Goal: Task Accomplishment & Management: Complete application form

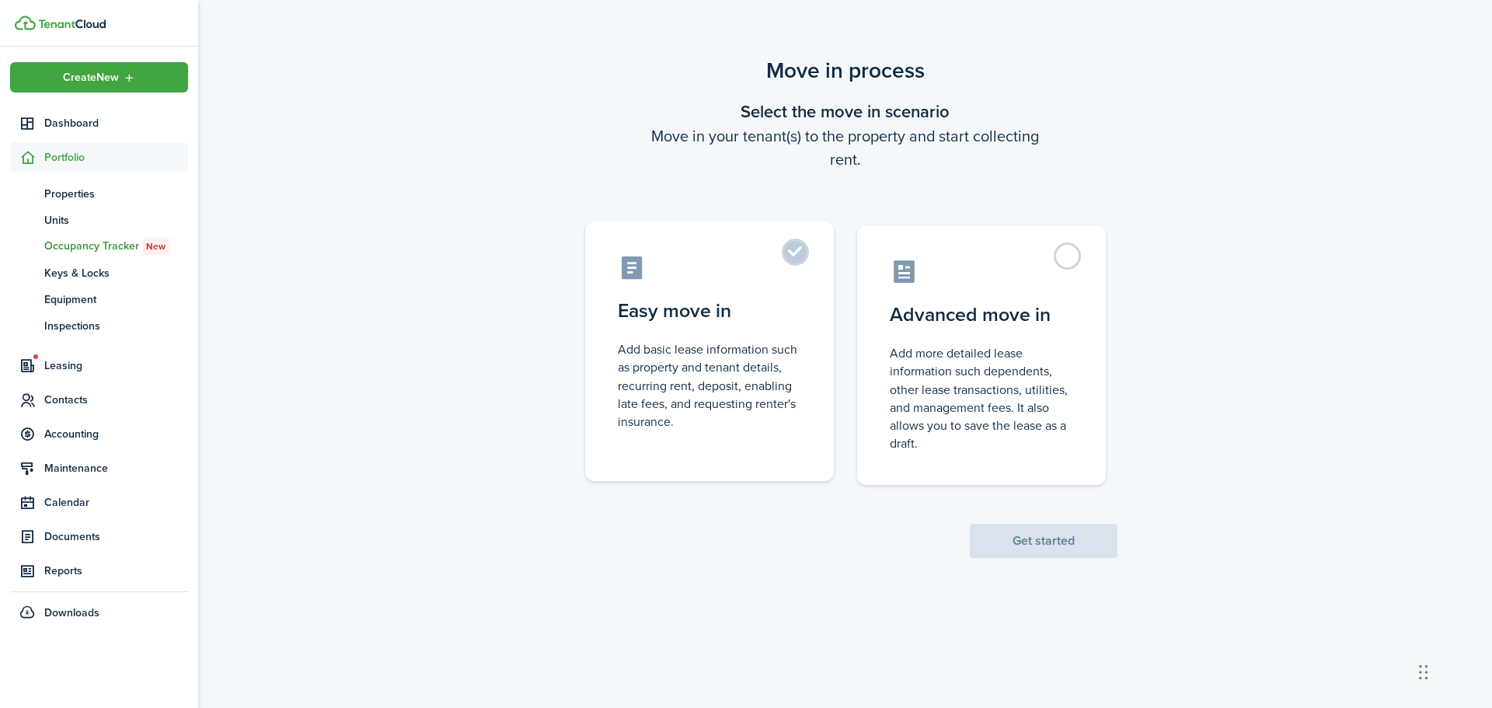
click at [790, 257] on label "Easy move in Add basic lease information such as property and tenant details, r…" at bounding box center [709, 352] width 249 height 260
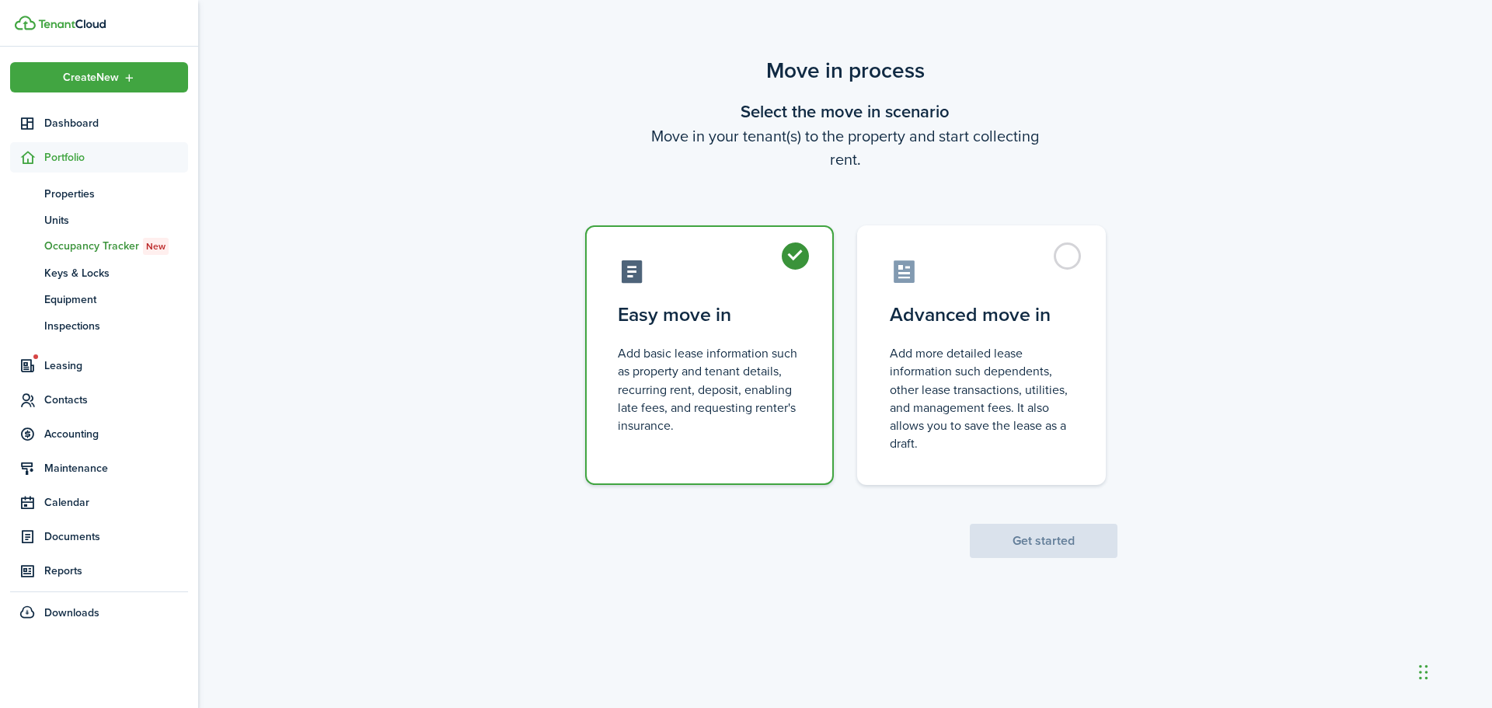
radio input "true"
click at [1042, 542] on button "Get started" at bounding box center [1044, 541] width 148 height 34
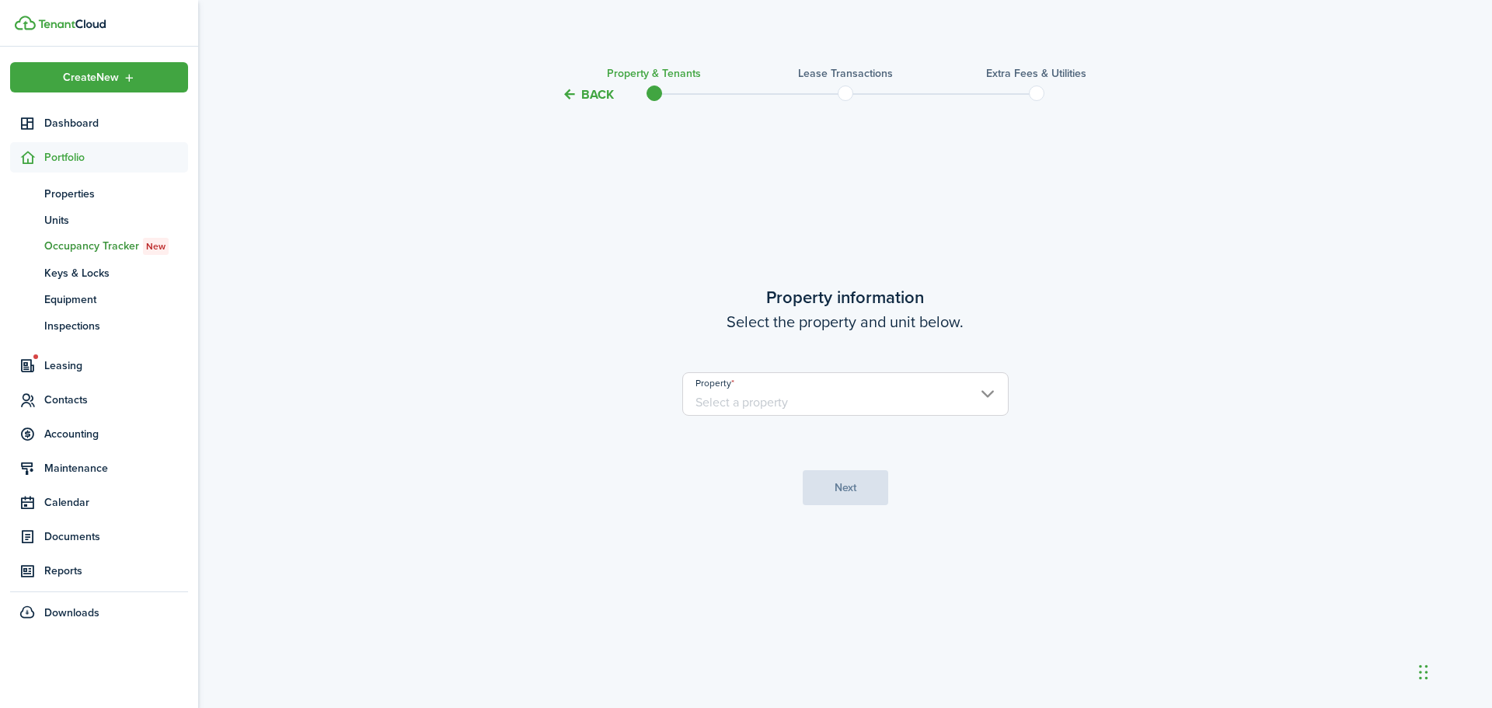
click at [805, 402] on input "Property" at bounding box center [845, 394] width 326 height 44
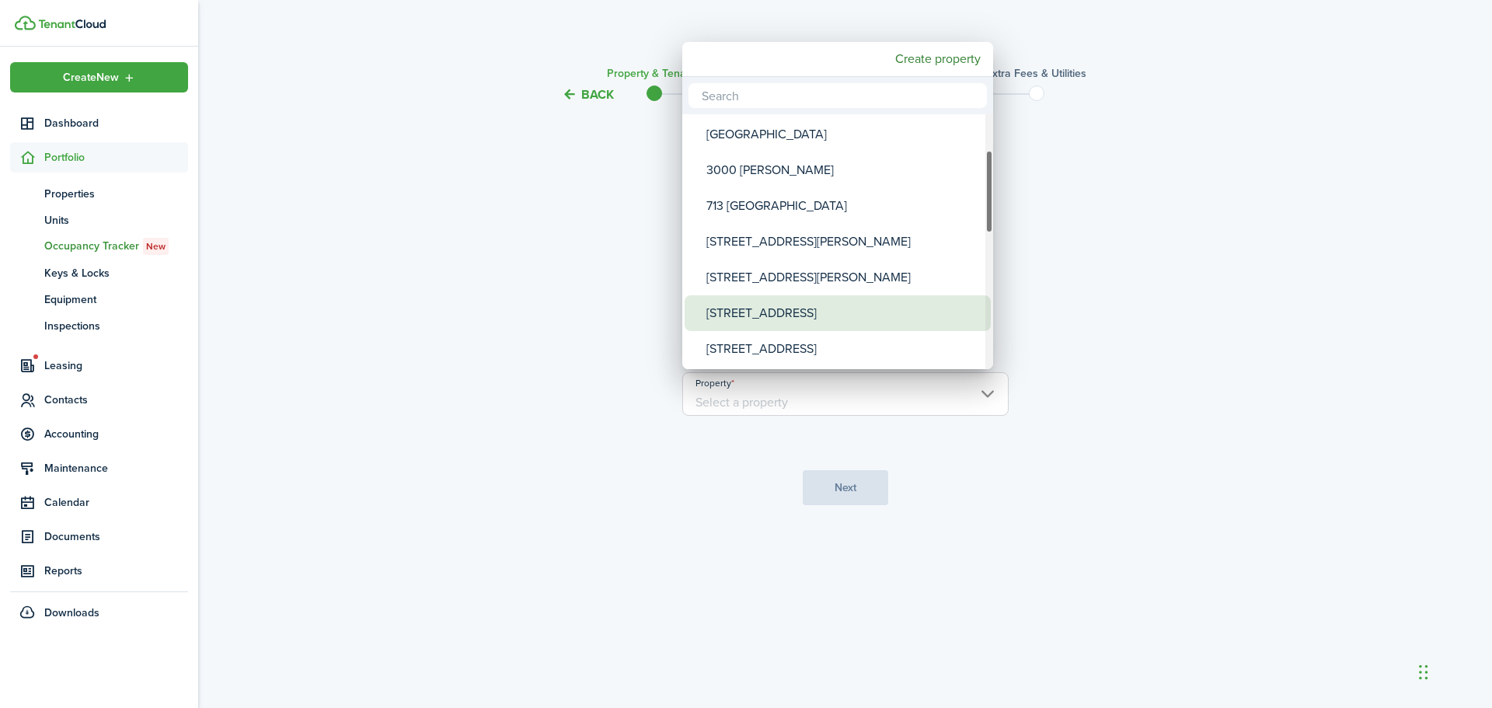
click at [781, 313] on div "[STREET_ADDRESS]" at bounding box center [843, 313] width 275 height 36
type input "[STREET_ADDRESS]"
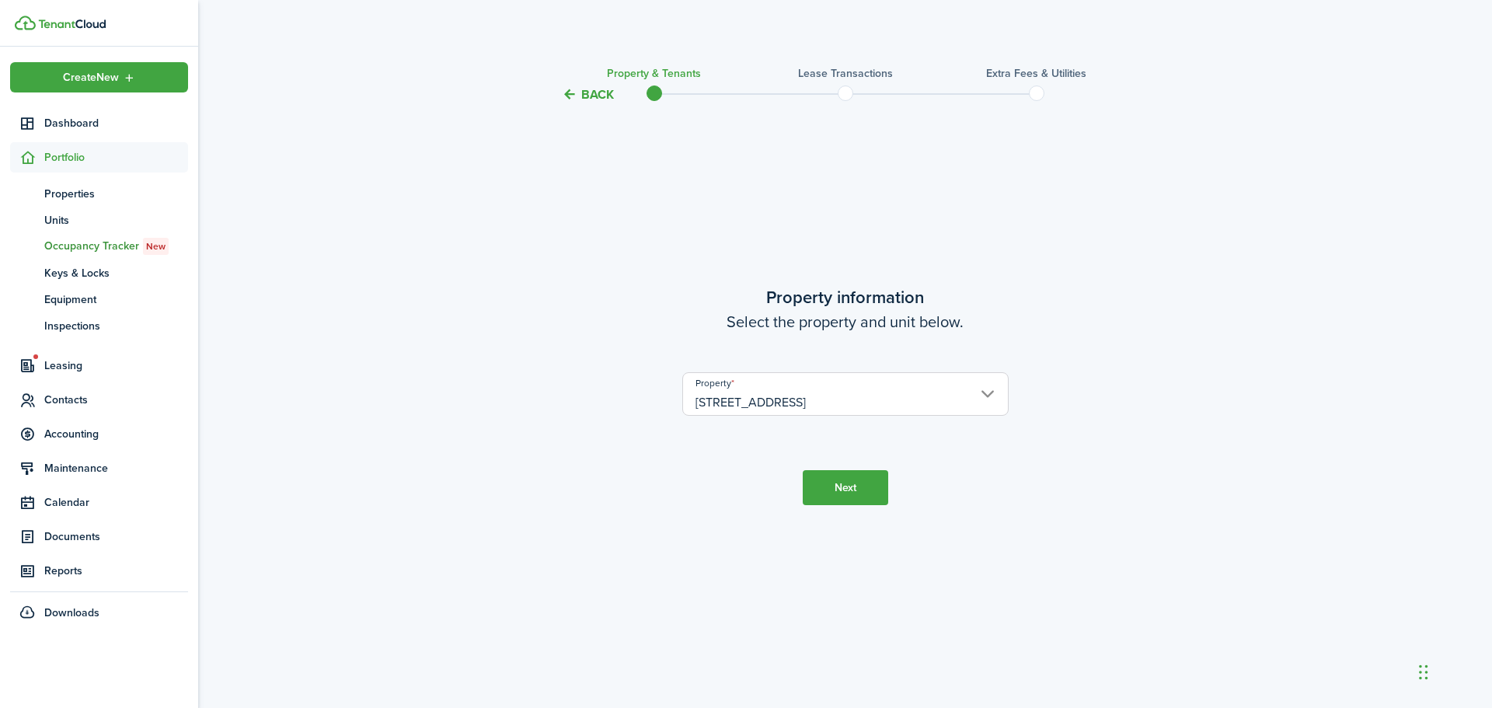
click at [846, 473] on button "Next" at bounding box center [845, 487] width 85 height 35
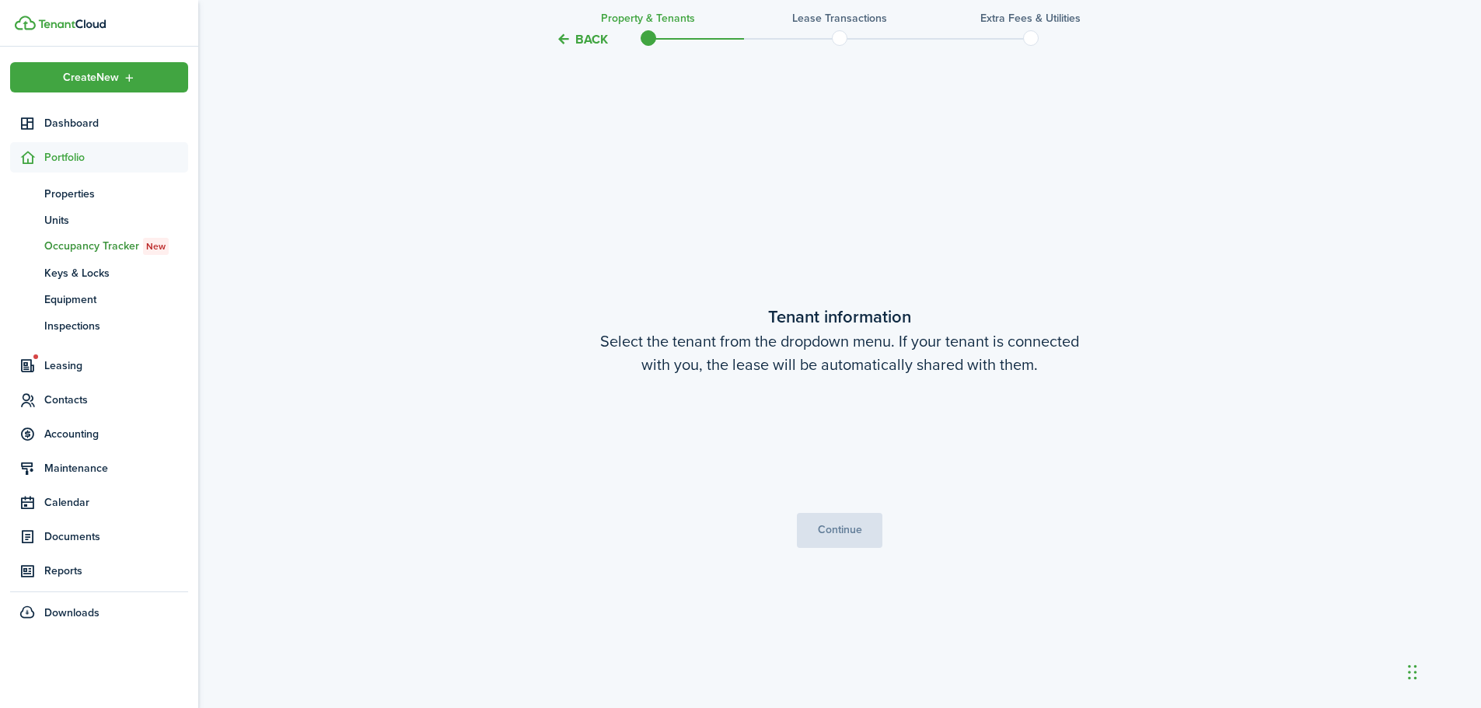
scroll to position [604, 0]
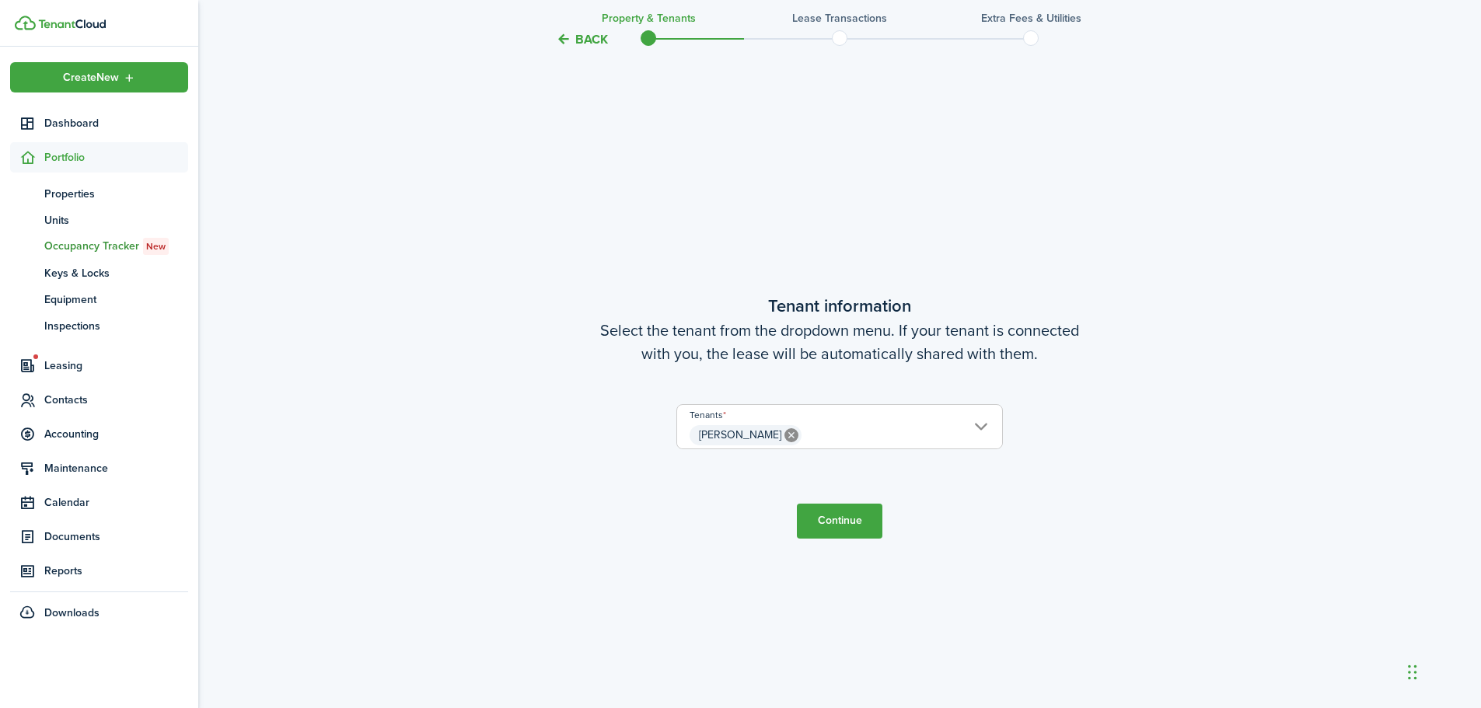
click at [835, 524] on button "Continue" at bounding box center [839, 521] width 85 height 35
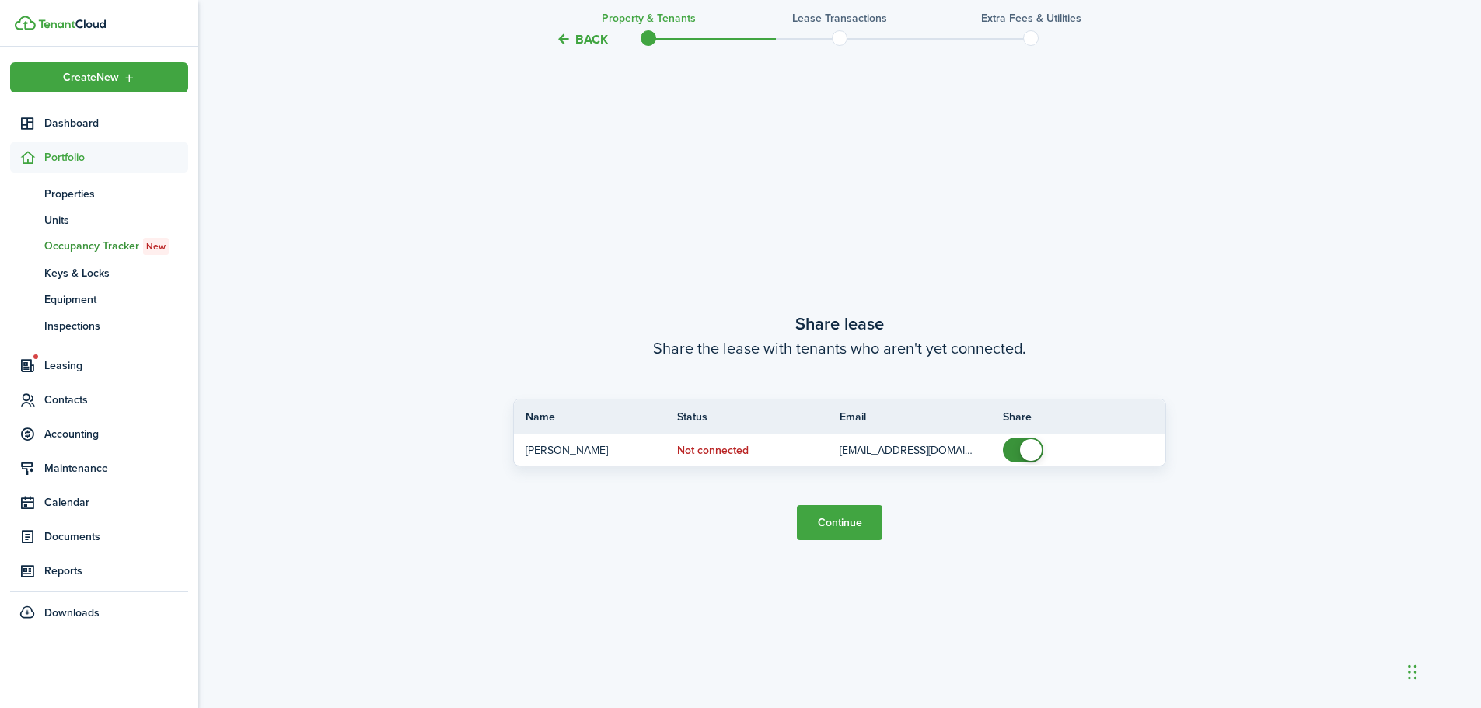
scroll to position [1312, 0]
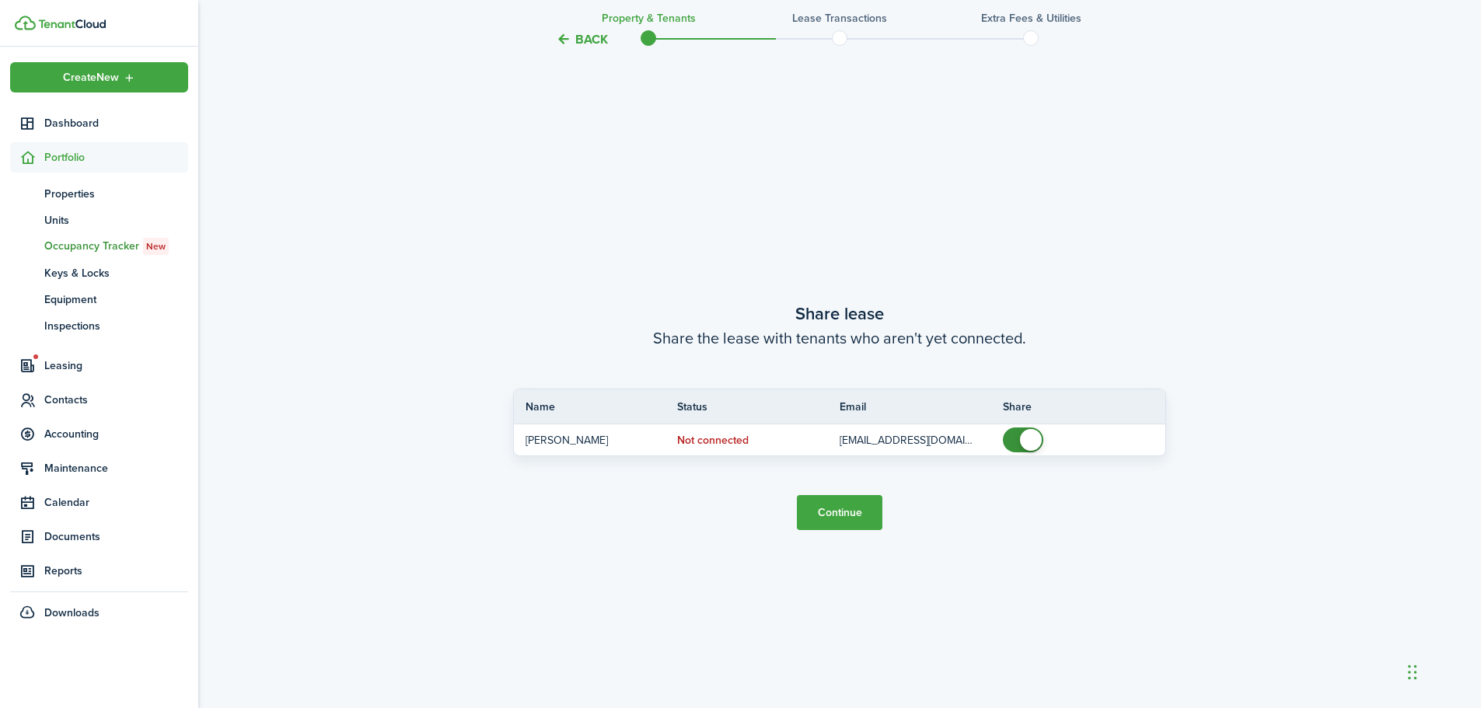
click at [829, 518] on button "Continue" at bounding box center [839, 512] width 85 height 35
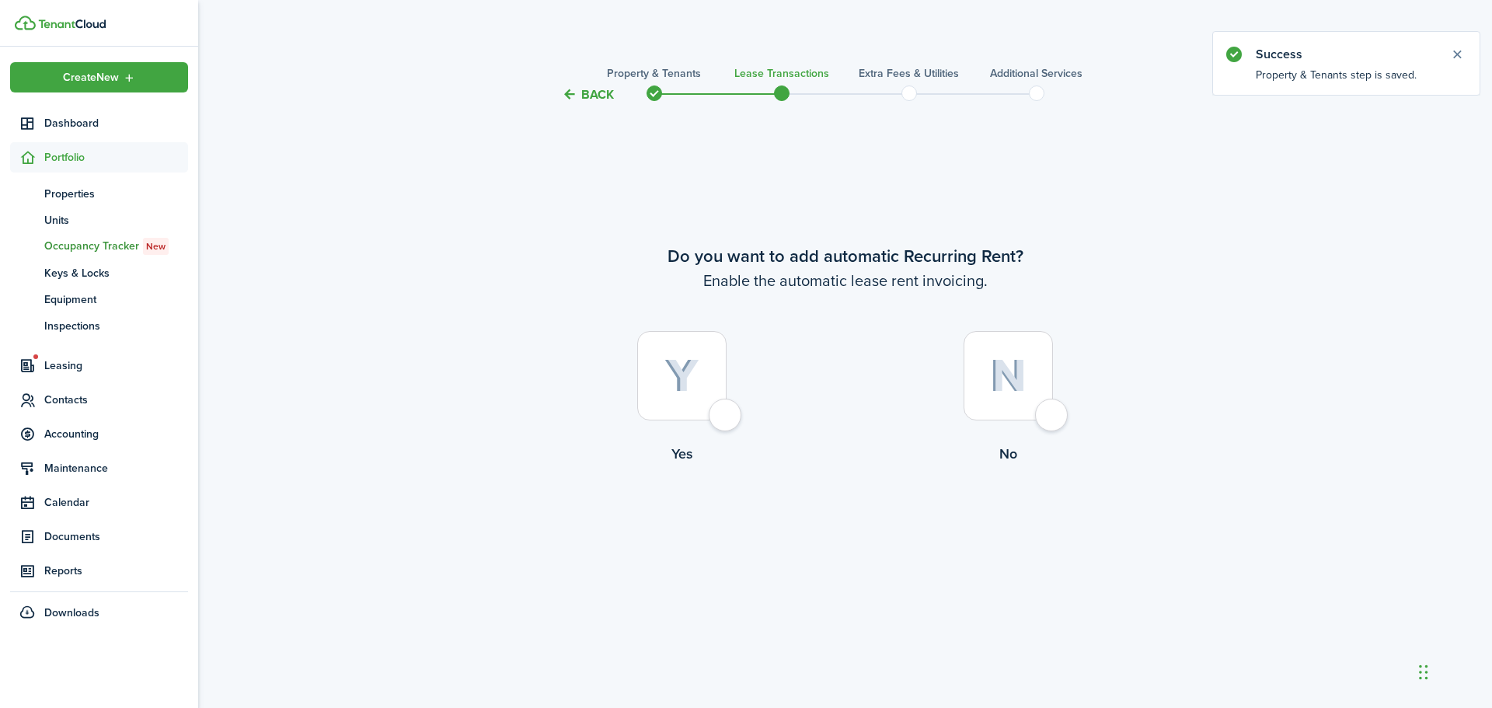
click at [723, 416] on div at bounding box center [681, 375] width 89 height 89
radio input "true"
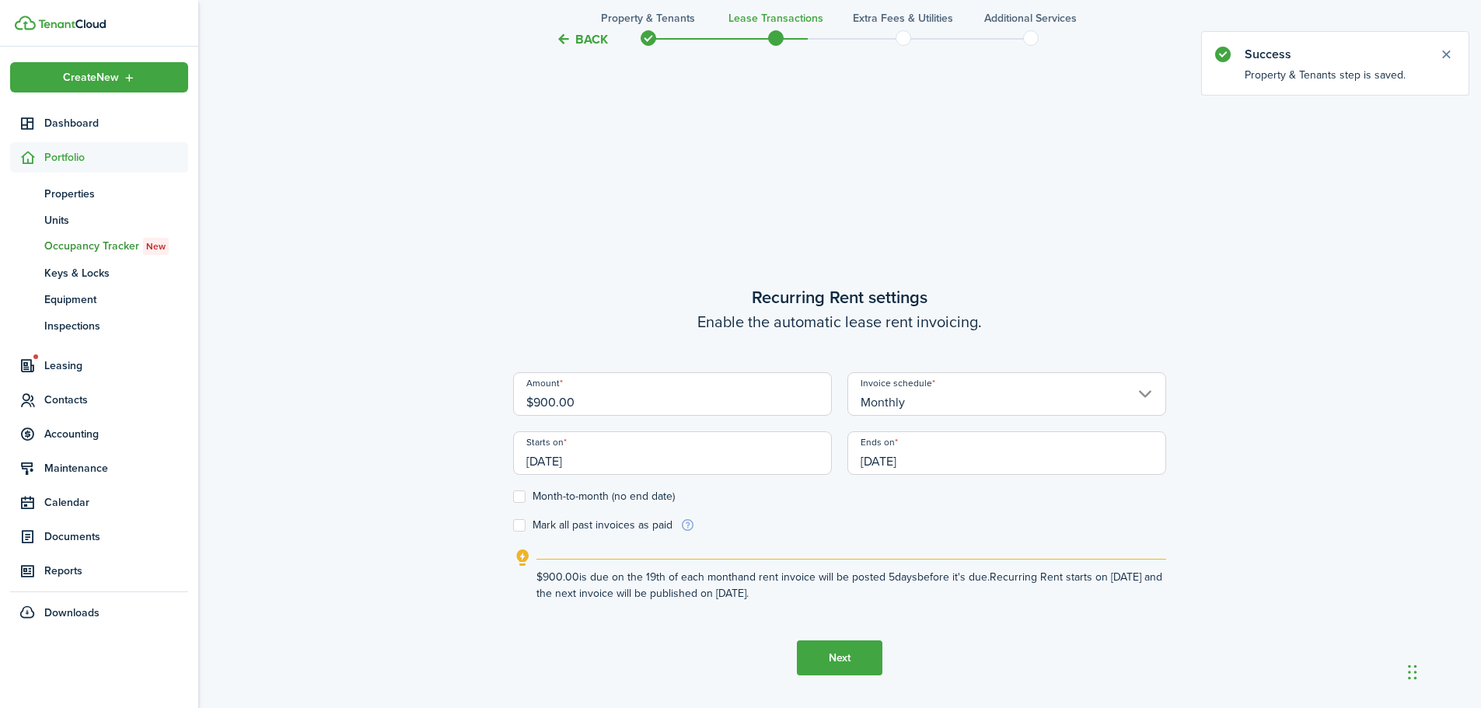
scroll to position [604, 0]
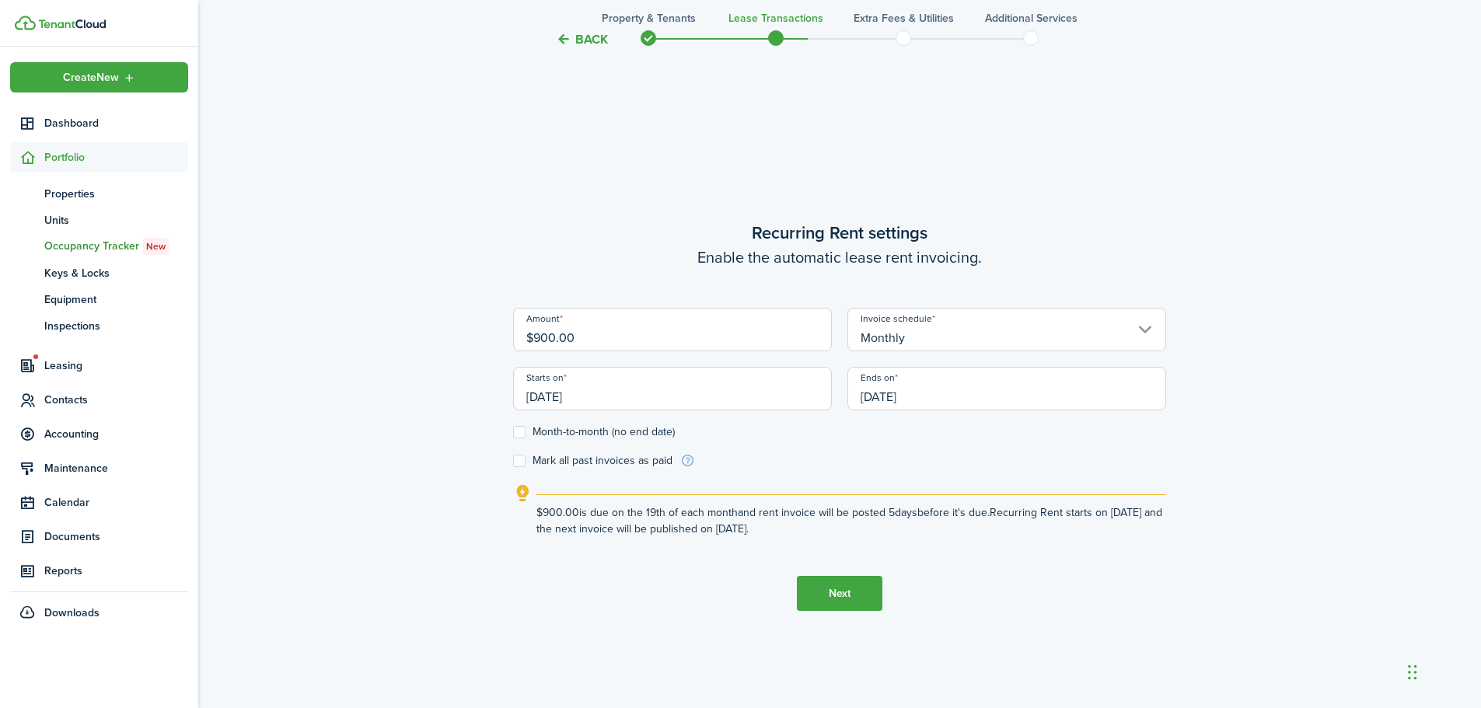
click at [592, 395] on input "[DATE]" at bounding box center [672, 389] width 319 height 44
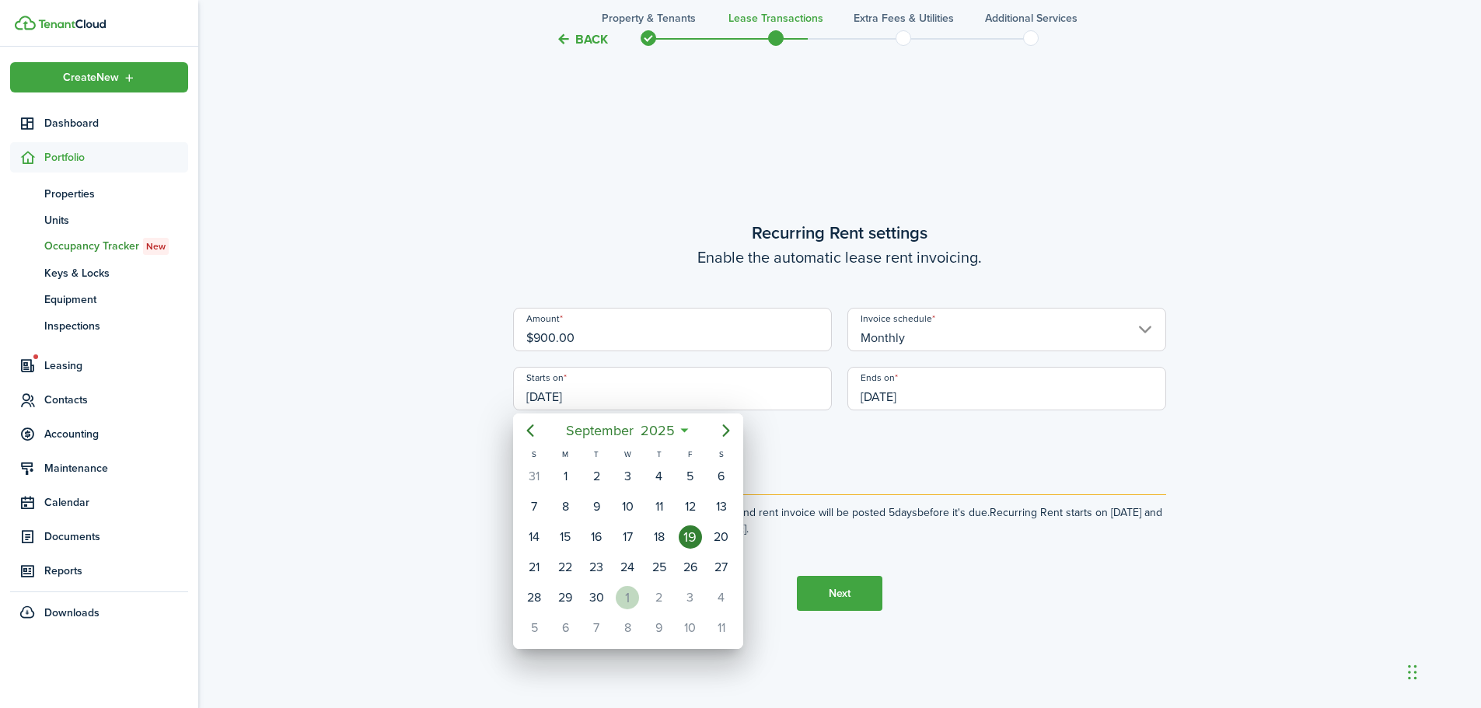
click at [626, 595] on div "1" at bounding box center [627, 597] width 23 height 23
type input "[DATE]"
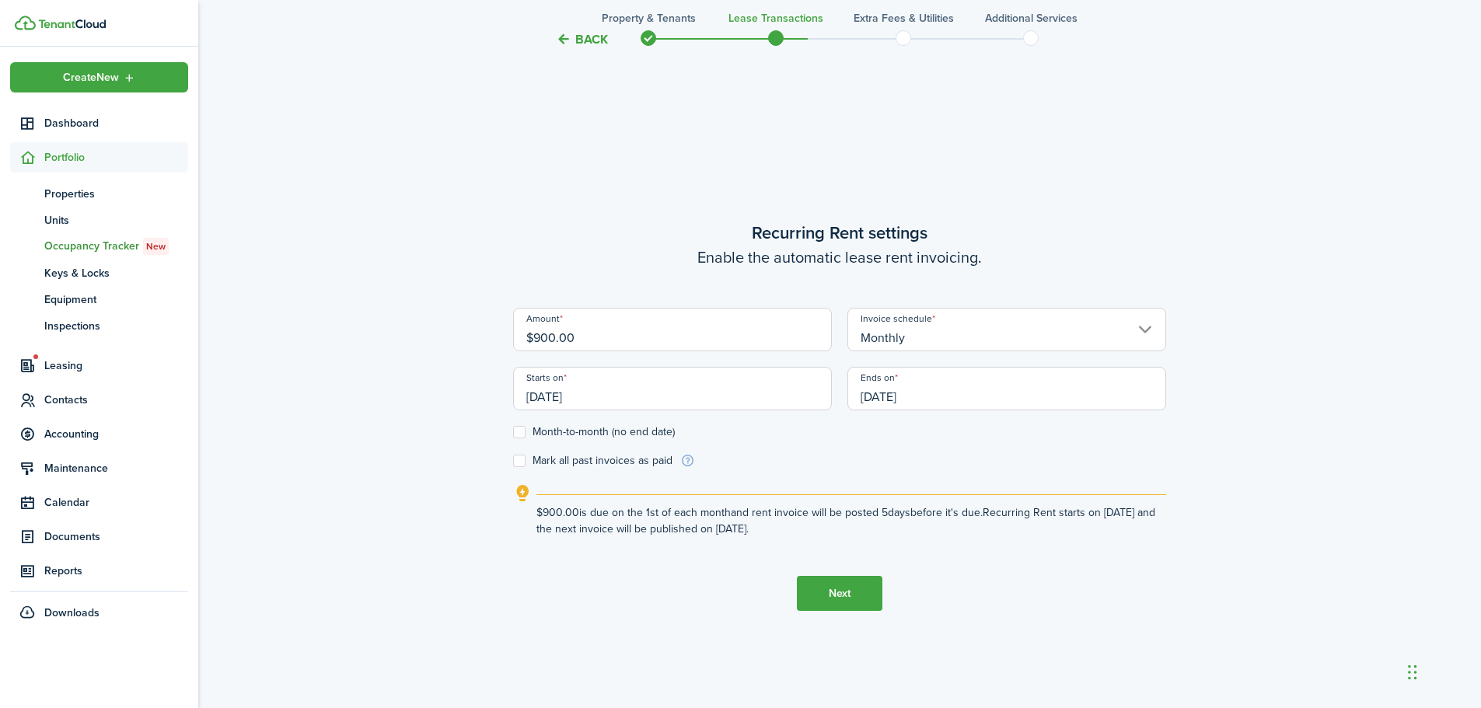
scroll to position [0, 0]
click at [514, 433] on label "Month-to-month (no end date)" at bounding box center [594, 432] width 162 height 12
click at [513, 433] on input "Month-to-month (no end date)" at bounding box center [512, 432] width 1 height 1
checkbox input "true"
click at [832, 584] on button "Next" at bounding box center [839, 593] width 85 height 35
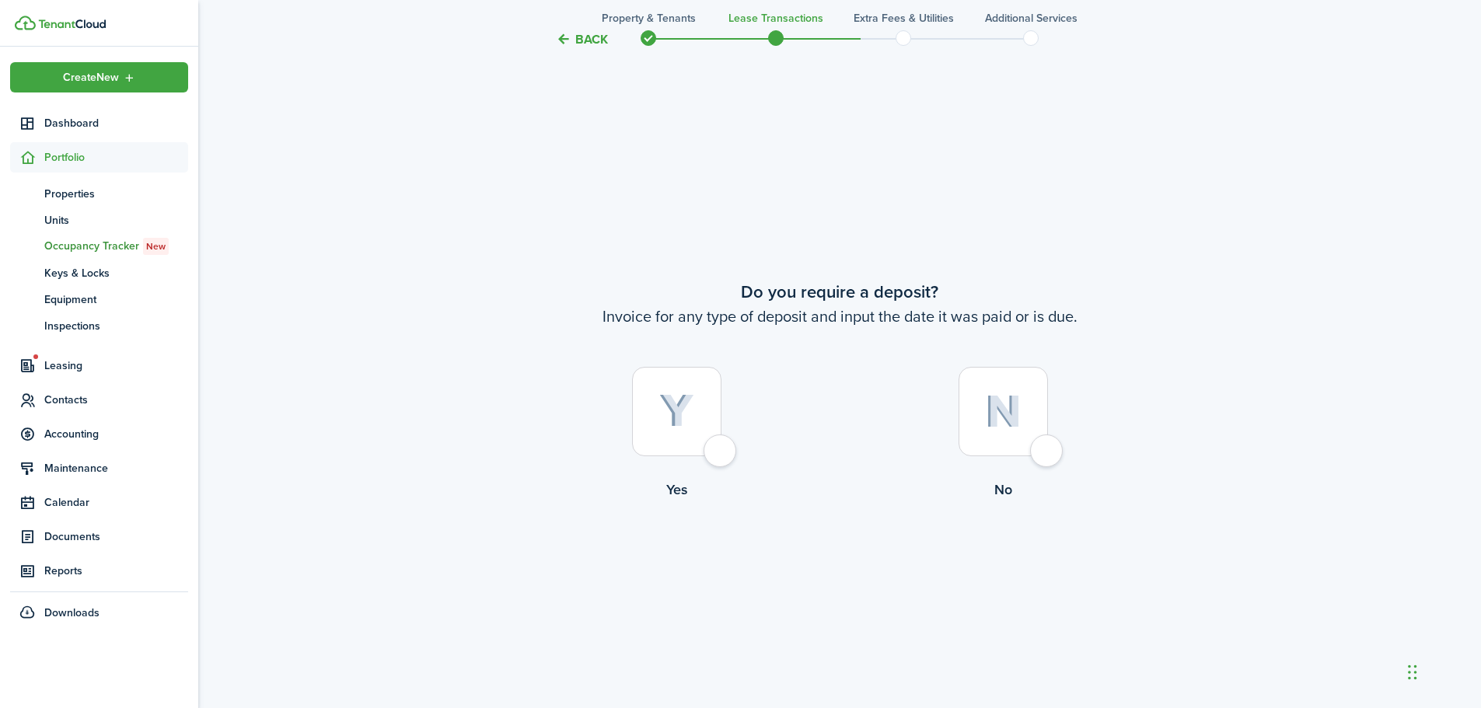
scroll to position [1312, 0]
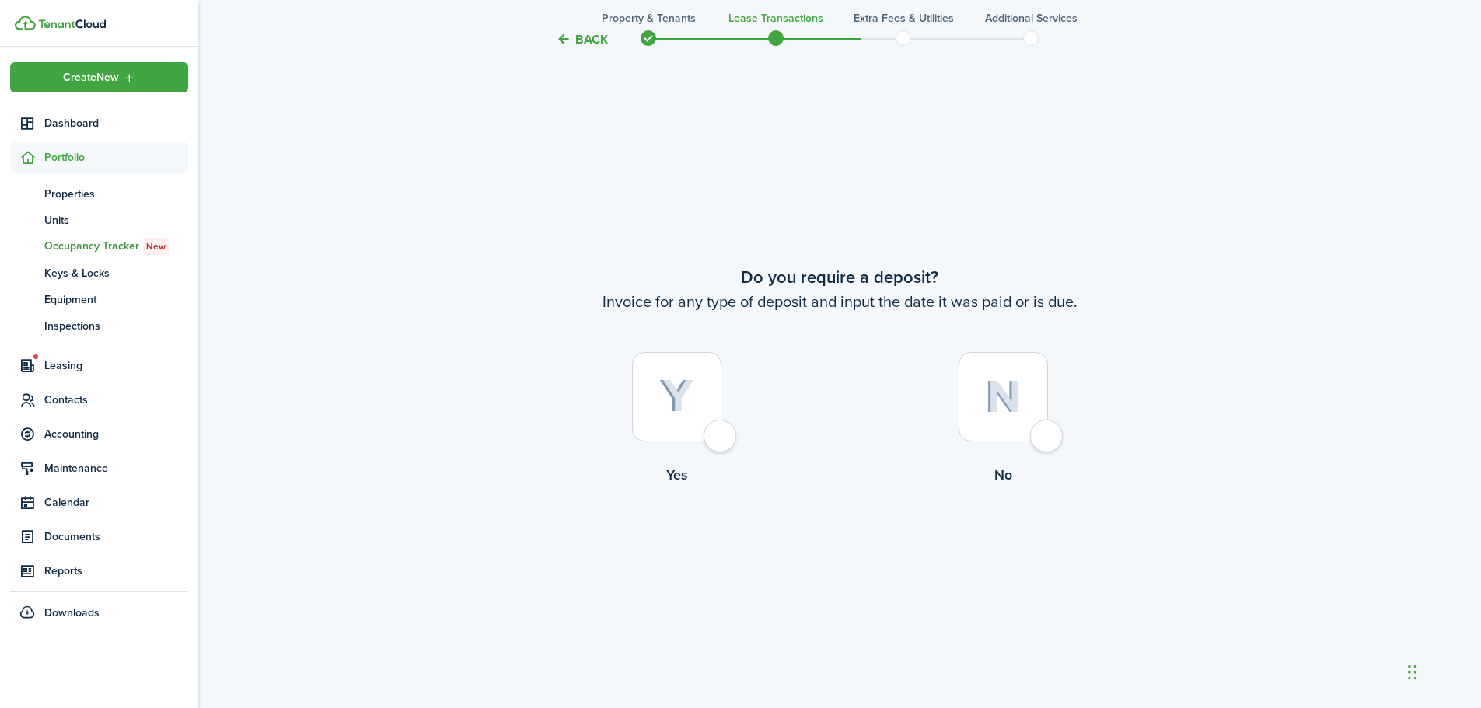
click at [1046, 441] on div at bounding box center [1002, 396] width 89 height 89
radio input "true"
click at [834, 554] on button "Continue" at bounding box center [839, 549] width 85 height 35
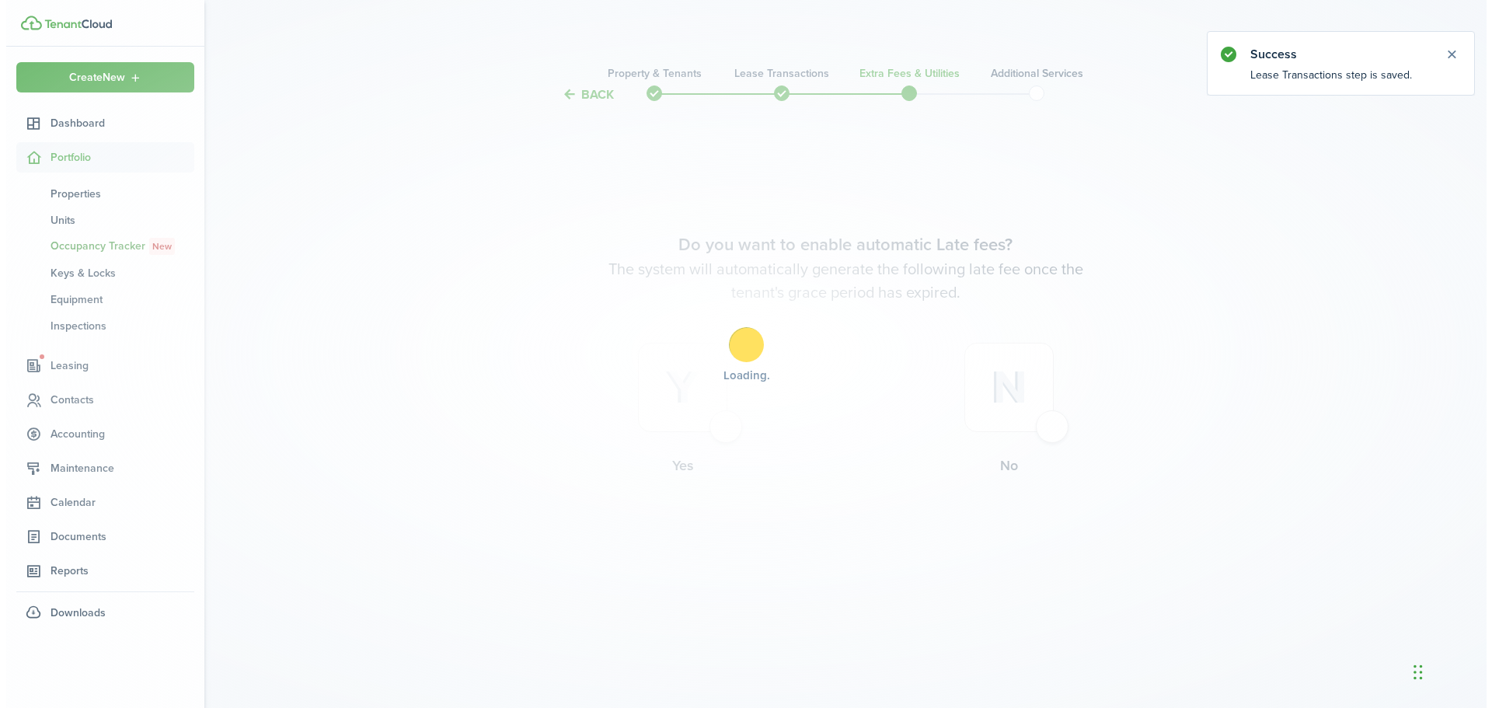
scroll to position [0, 0]
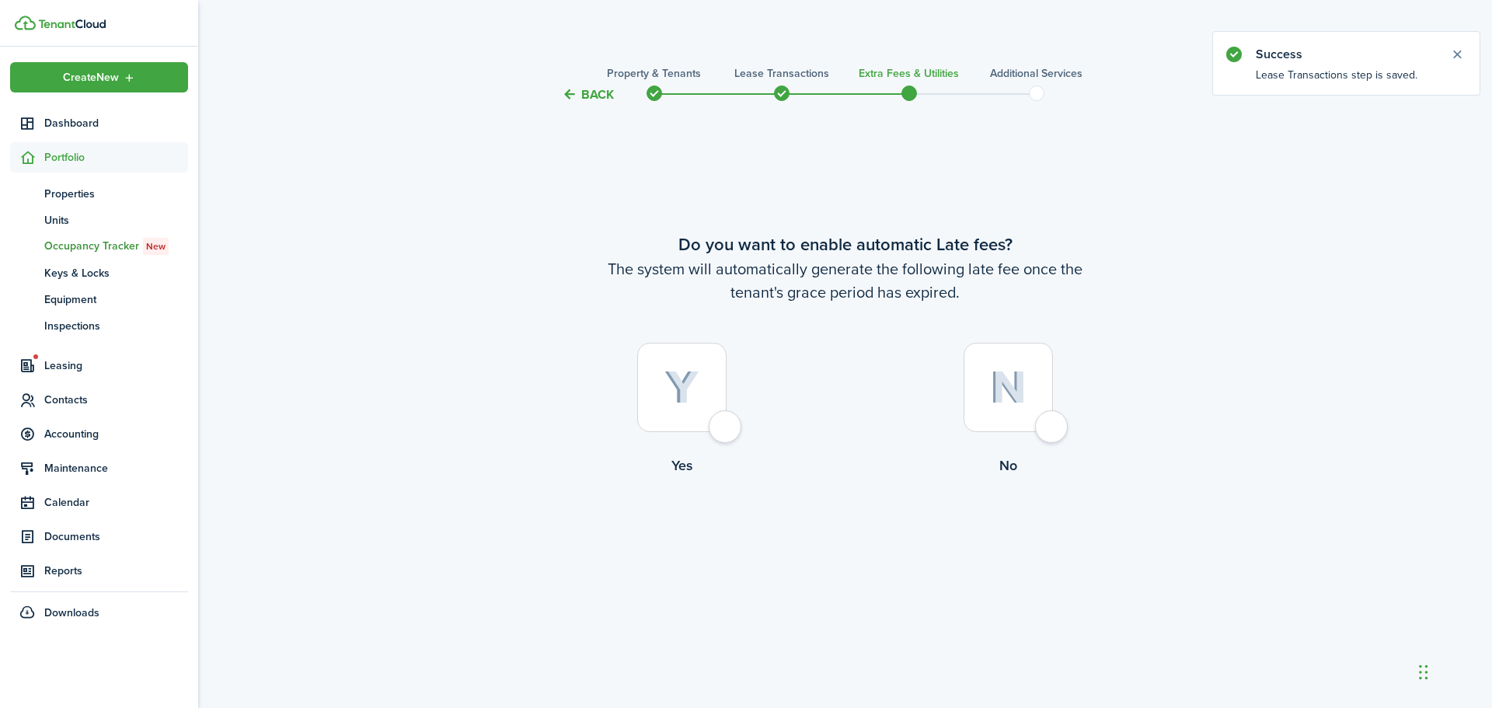
click at [720, 423] on div at bounding box center [681, 387] width 89 height 89
radio input "true"
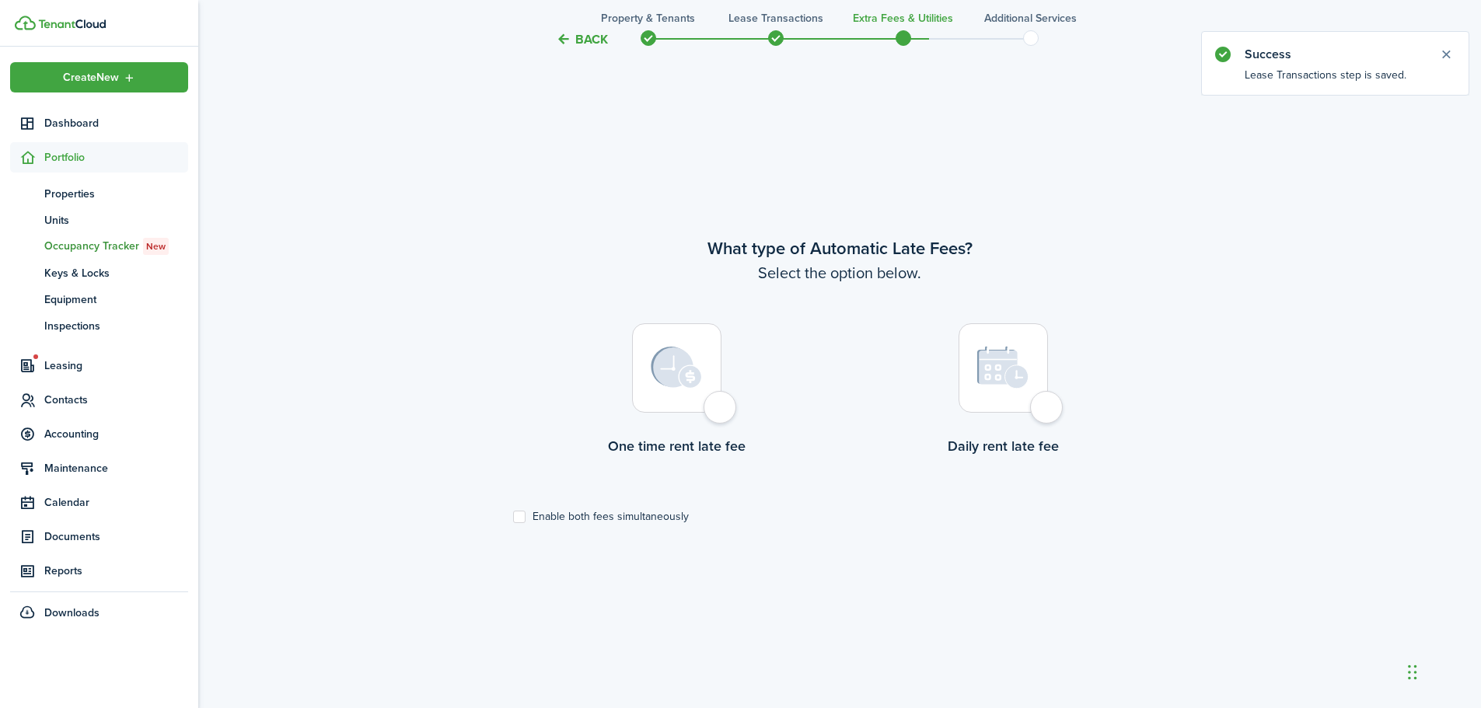
scroll to position [604, 0]
click at [721, 404] on div at bounding box center [676, 367] width 89 height 89
radio input "true"
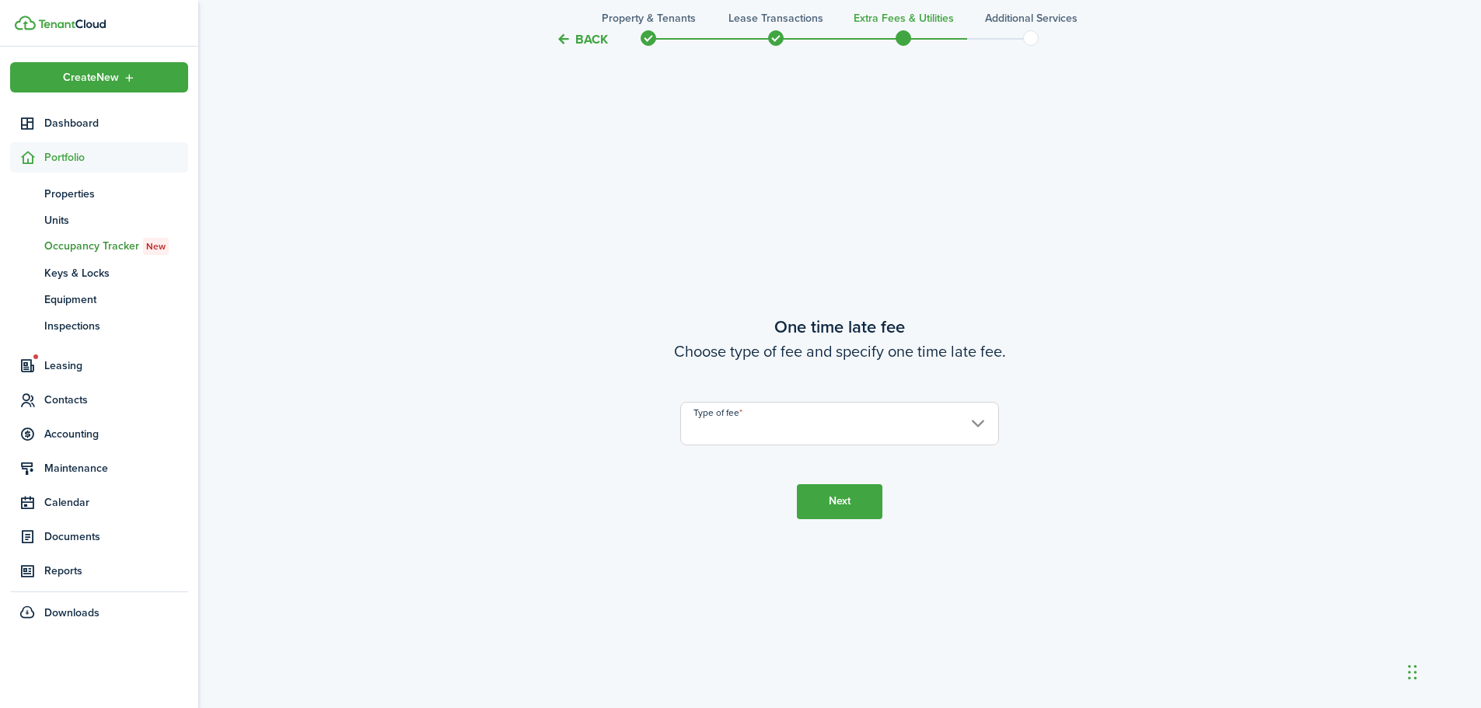
scroll to position [1312, 0]
click at [723, 426] on input "Type of fee" at bounding box center [839, 423] width 319 height 44
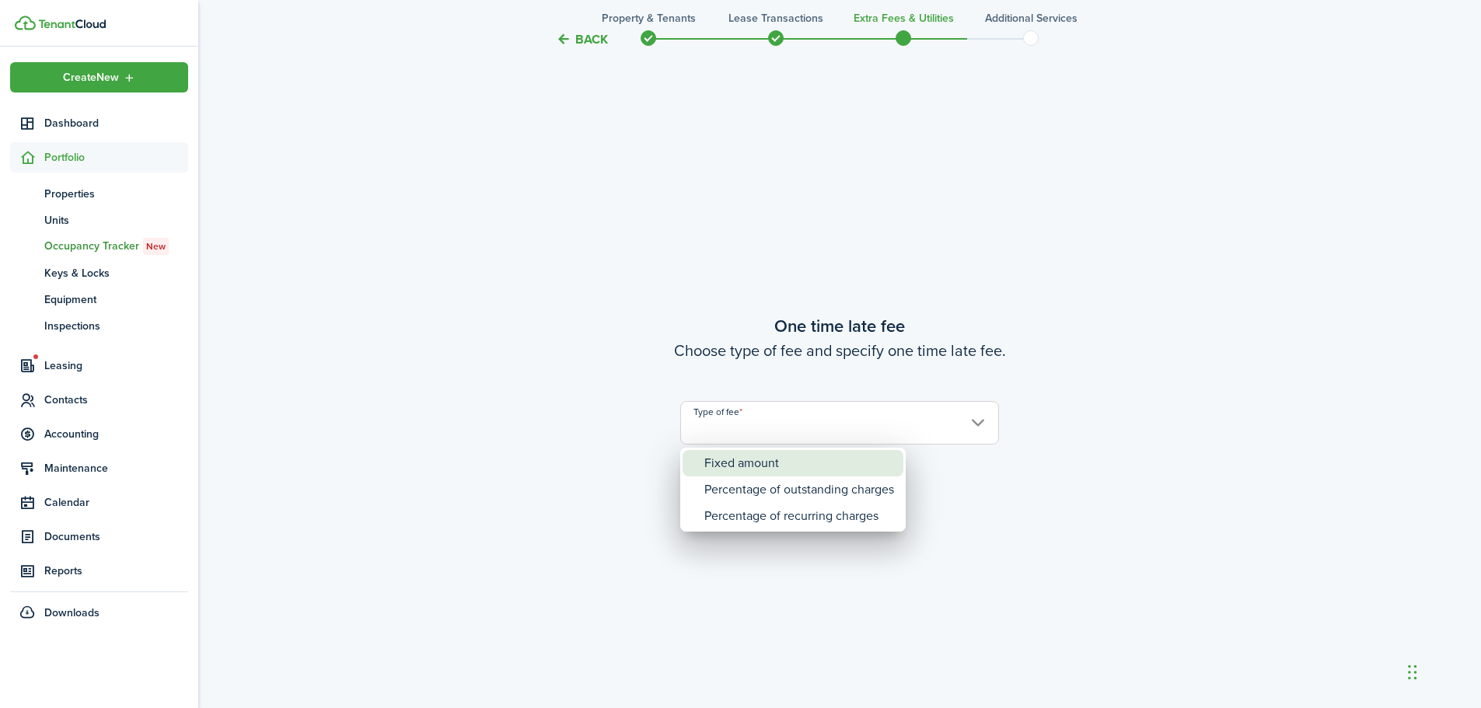
click at [736, 470] on div "Fixed amount" at bounding box center [799, 463] width 190 height 26
type input "Fixed amount"
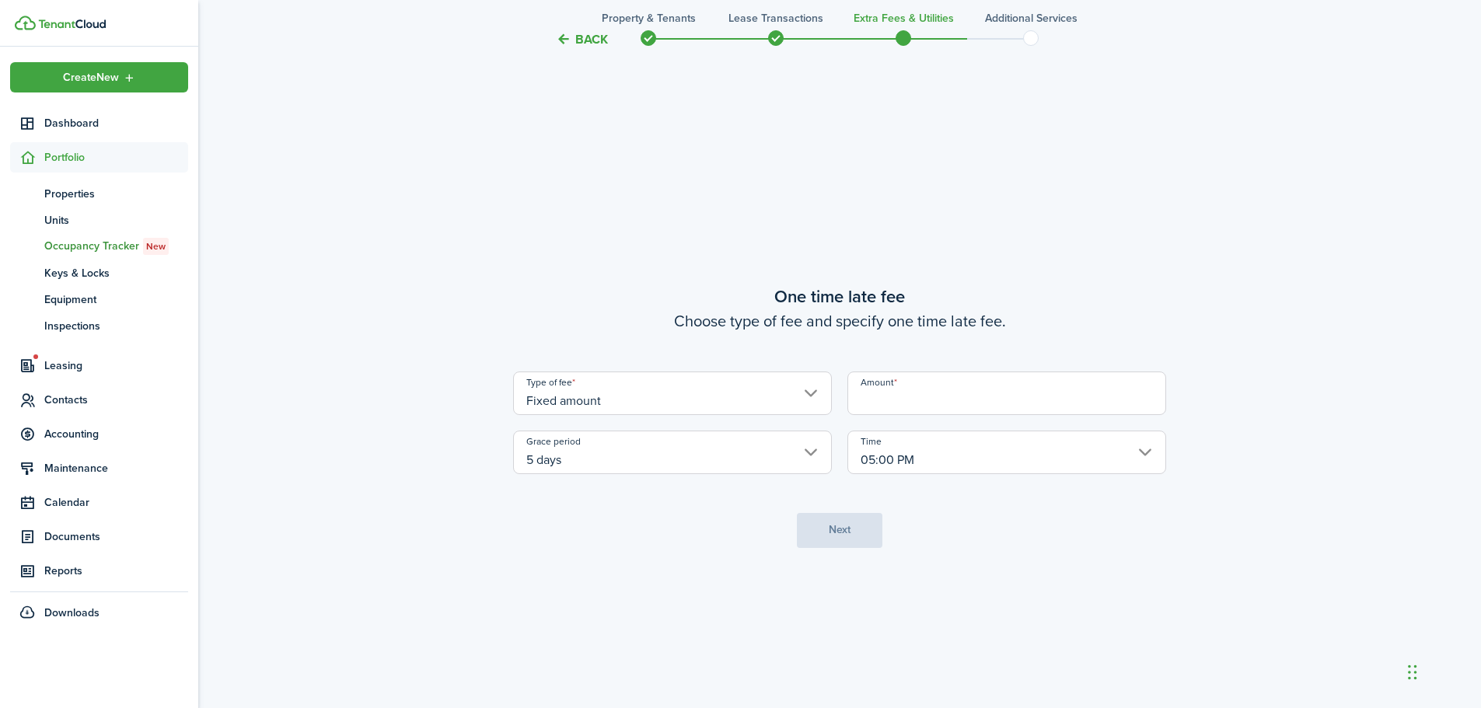
click at [909, 407] on input "Amount" at bounding box center [1006, 394] width 319 height 44
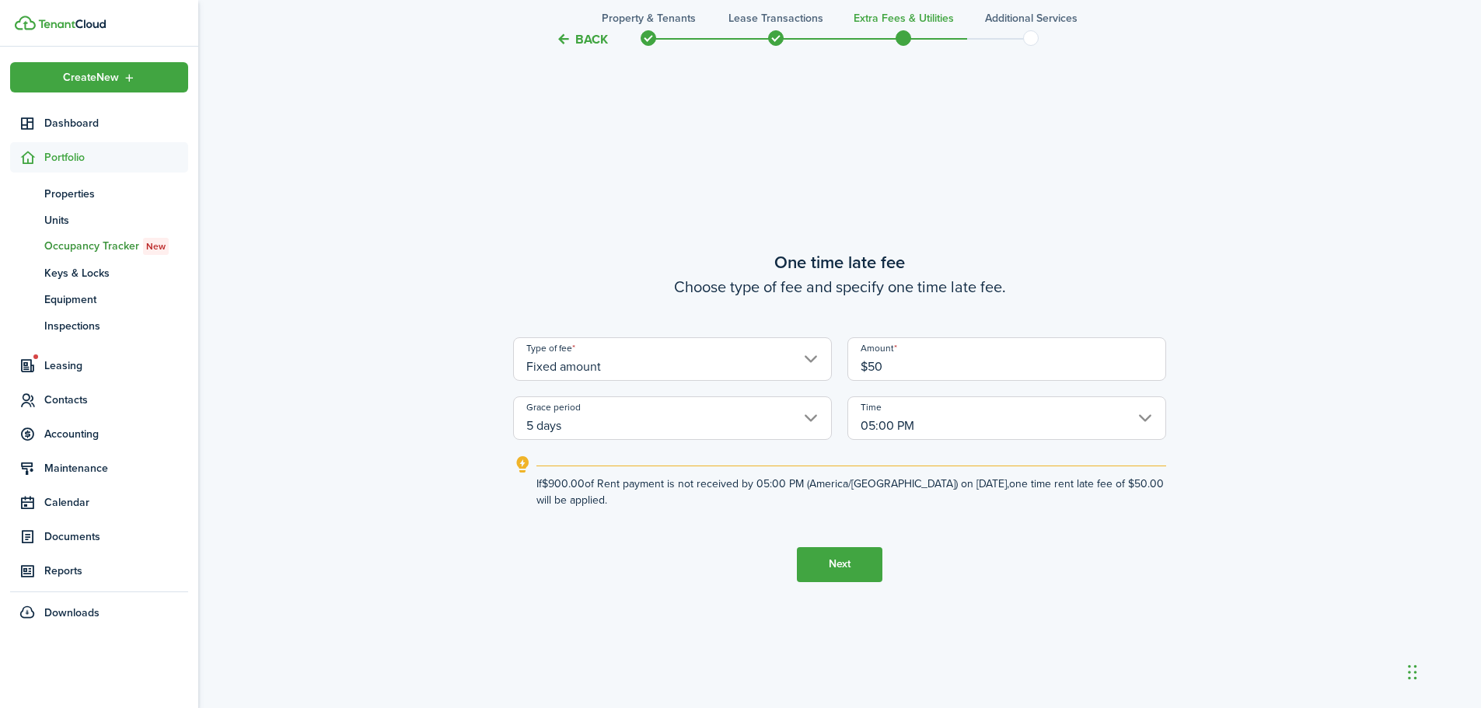
type input "$50.00"
click at [584, 40] on button "Back" at bounding box center [582, 39] width 52 height 16
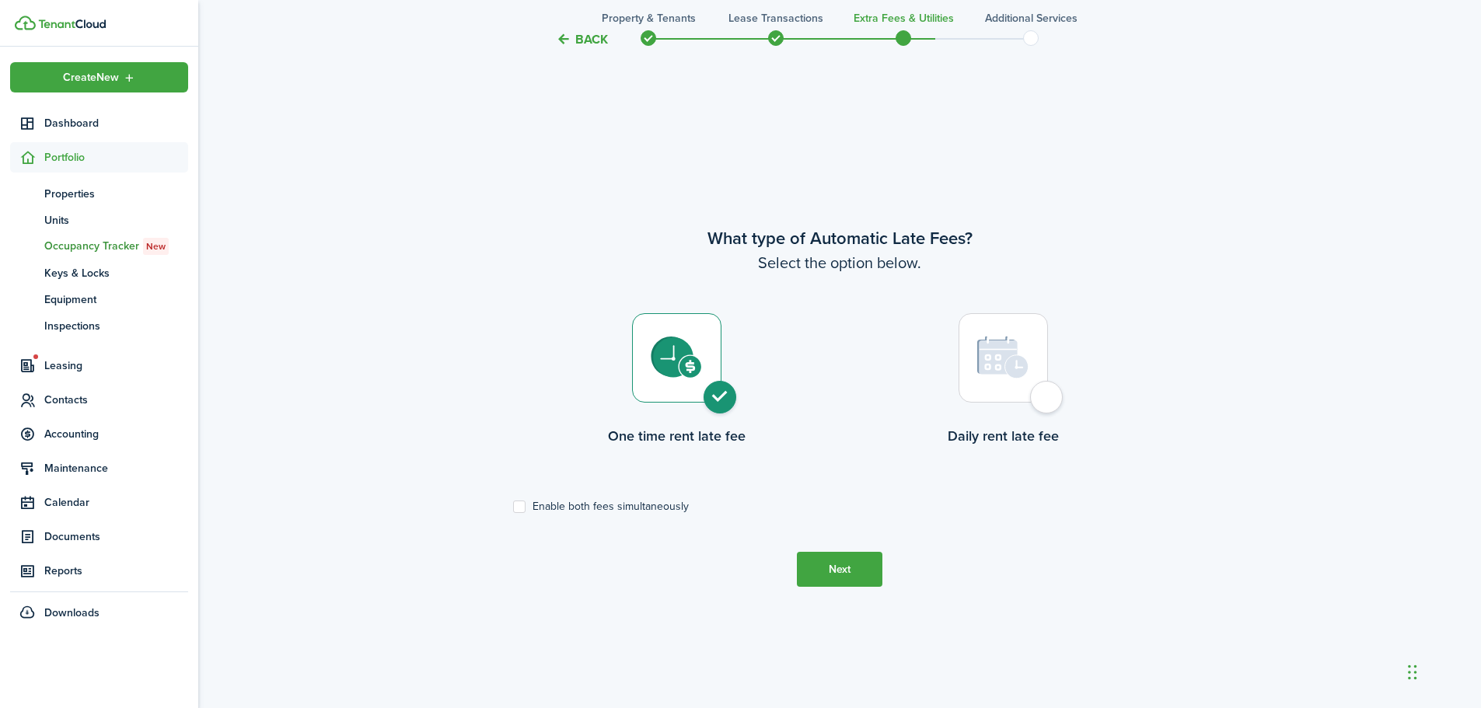
scroll to position [604, 0]
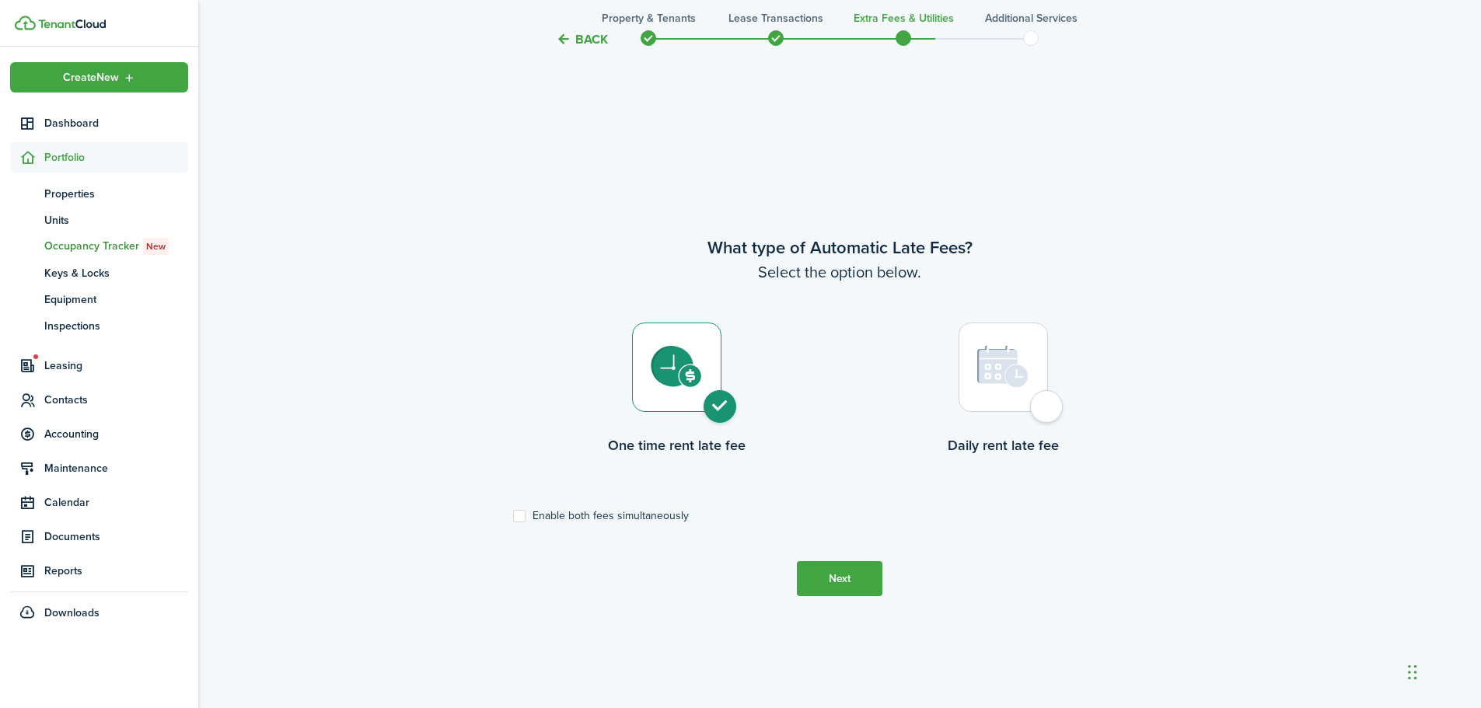
click at [523, 517] on label "Enable both fees simultaneously" at bounding box center [601, 516] width 176 height 12
click at [513, 517] on input "Enable both fees simultaneously" at bounding box center [512, 516] width 1 height 1
checkbox input "true"
click at [842, 578] on button "Next" at bounding box center [839, 578] width 85 height 35
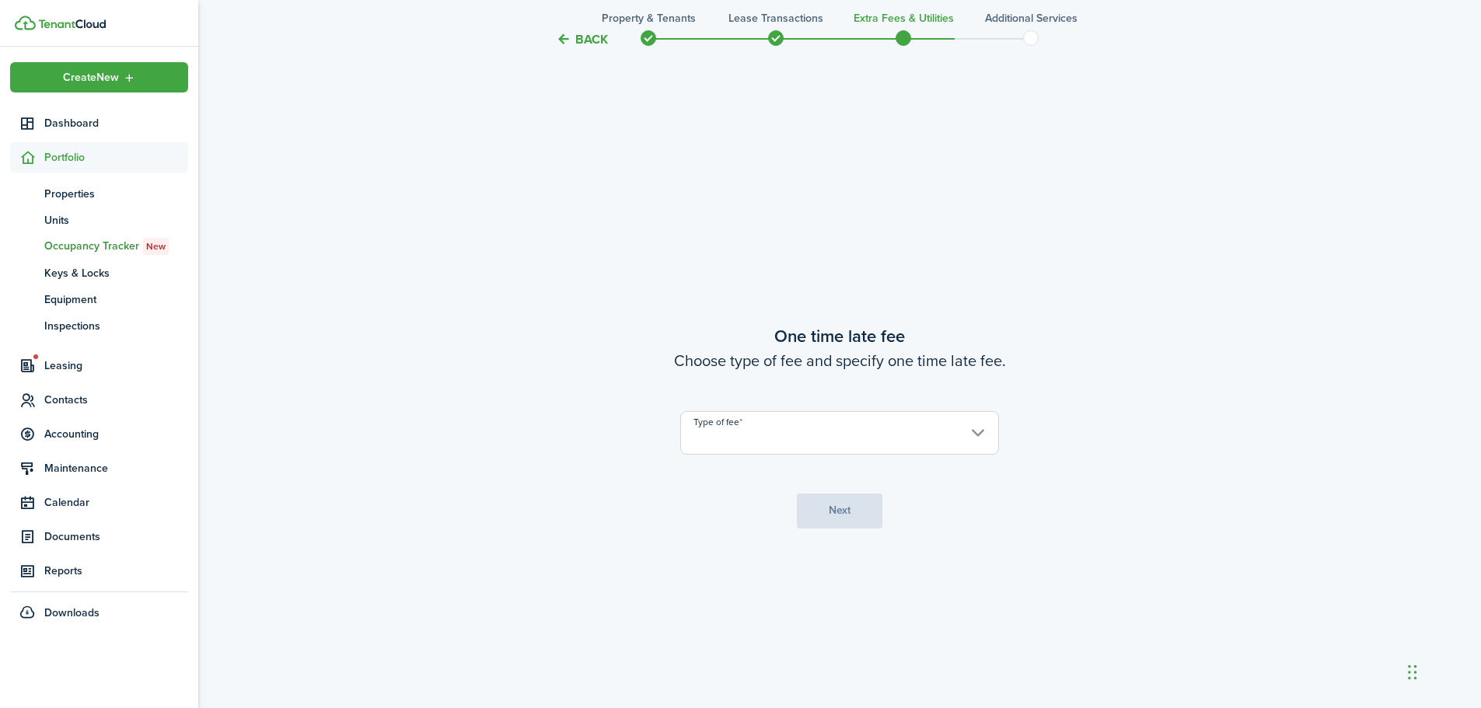
scroll to position [1312, 0]
click at [774, 428] on input "Type of fee" at bounding box center [839, 423] width 319 height 44
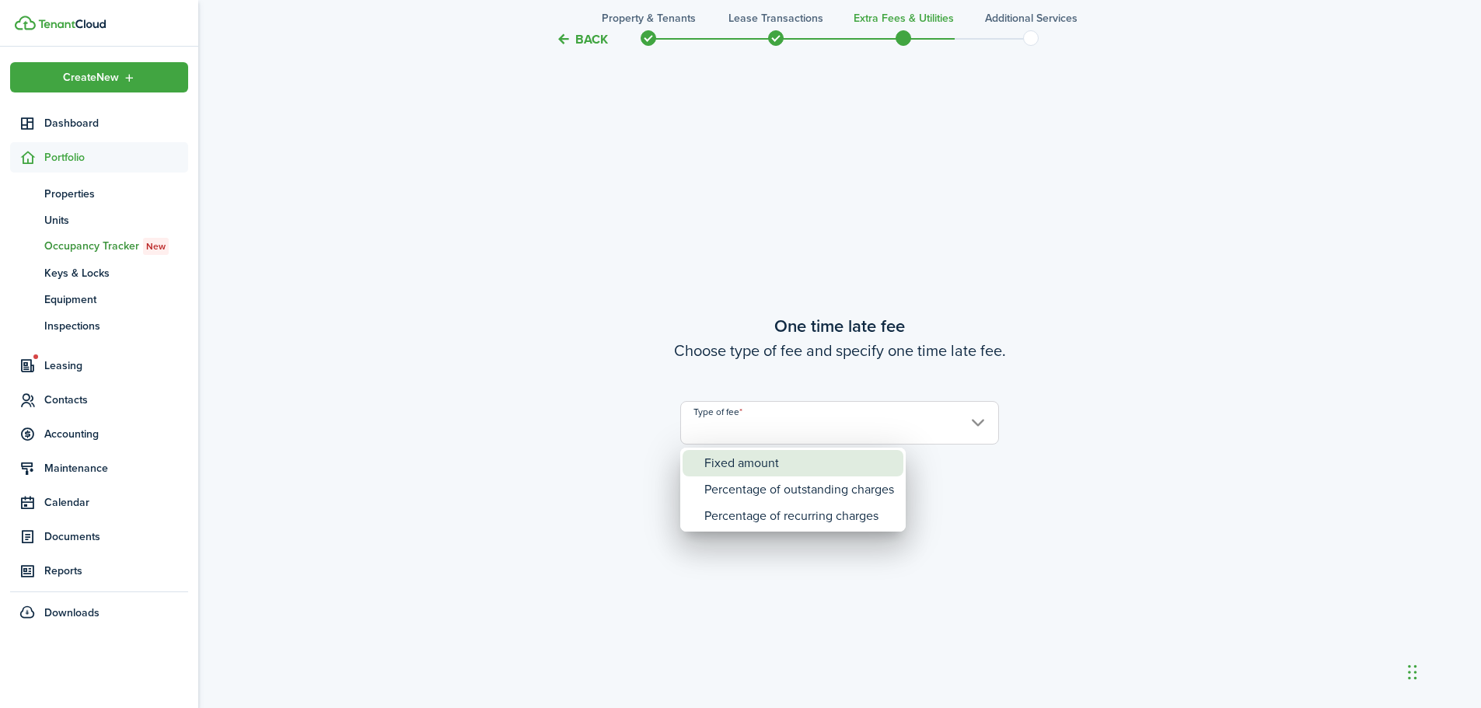
click at [758, 459] on div "Fixed amount" at bounding box center [799, 463] width 190 height 26
type input "Fixed amount"
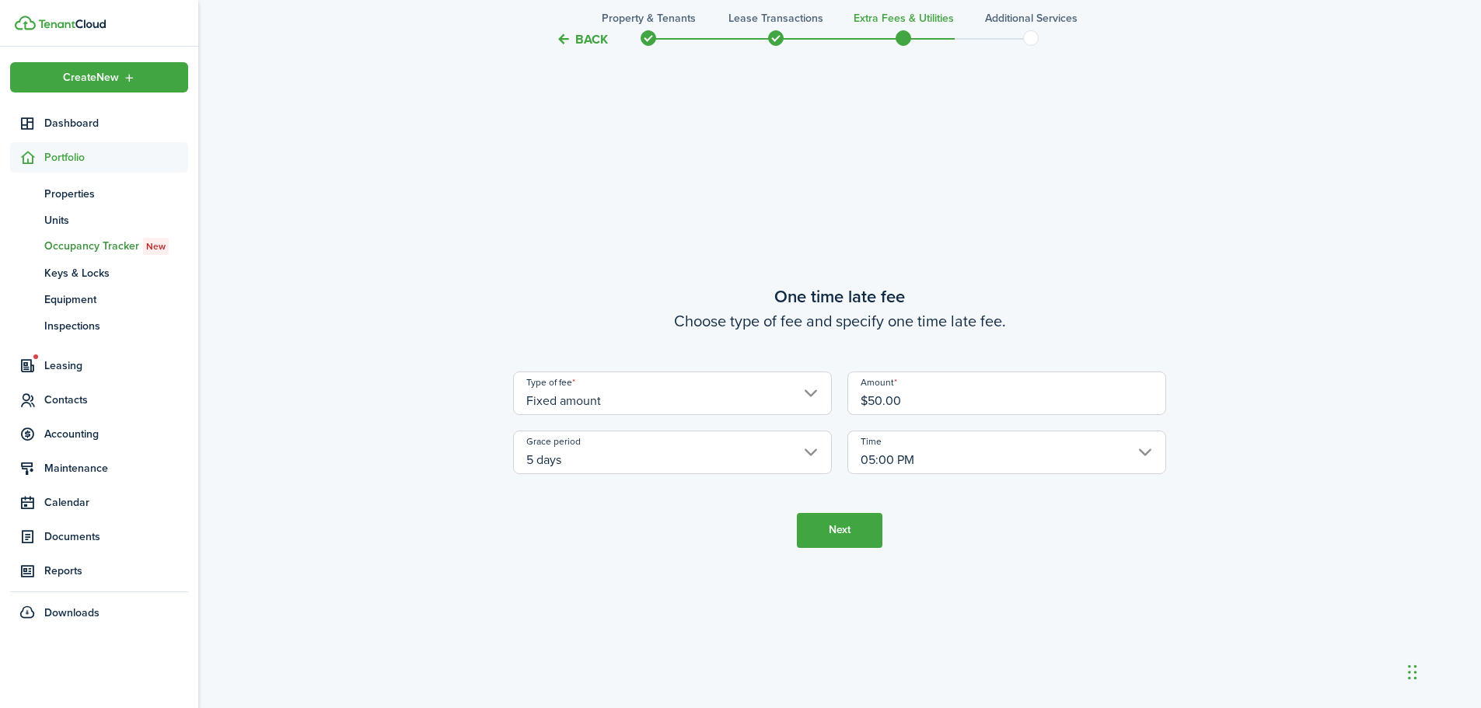
click at [860, 518] on button "Next" at bounding box center [839, 530] width 85 height 35
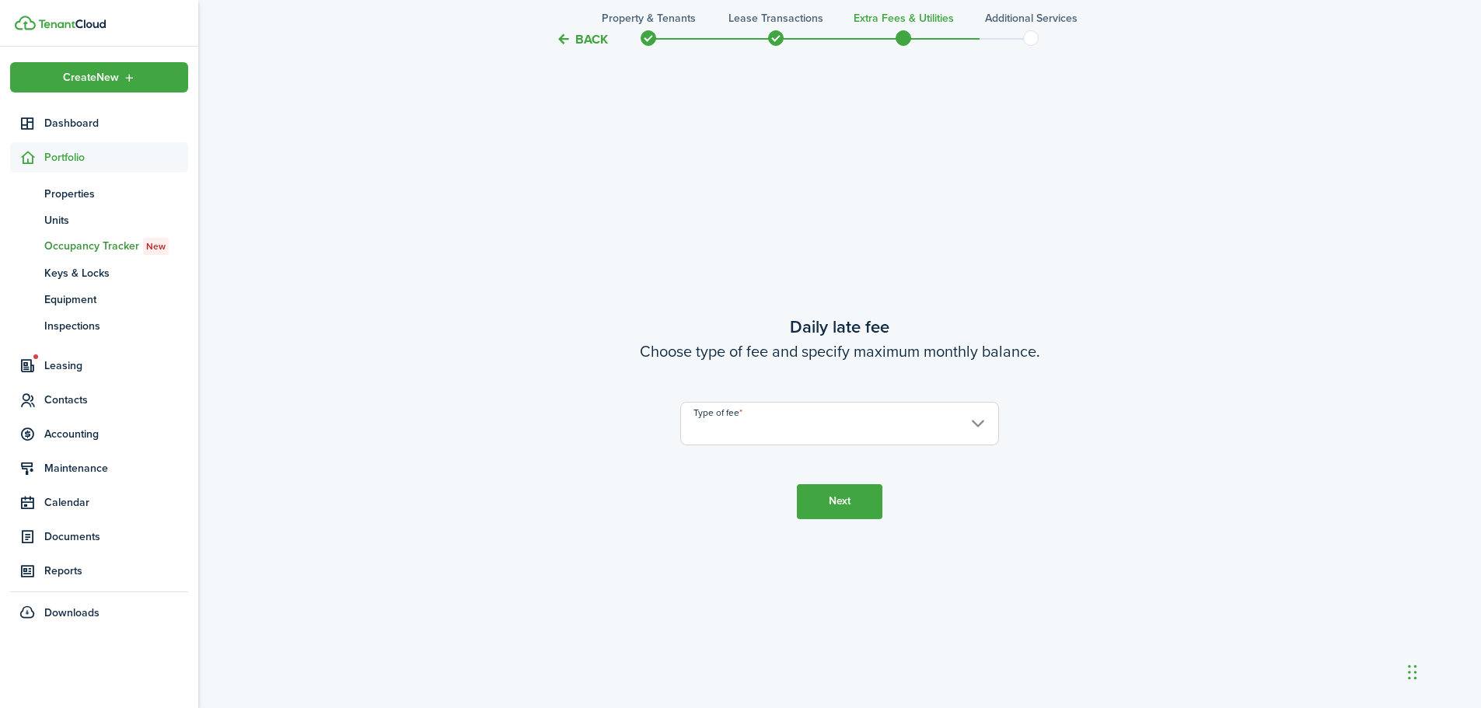
scroll to position [2020, 0]
click at [799, 429] on input "Type of fee" at bounding box center [839, 423] width 319 height 44
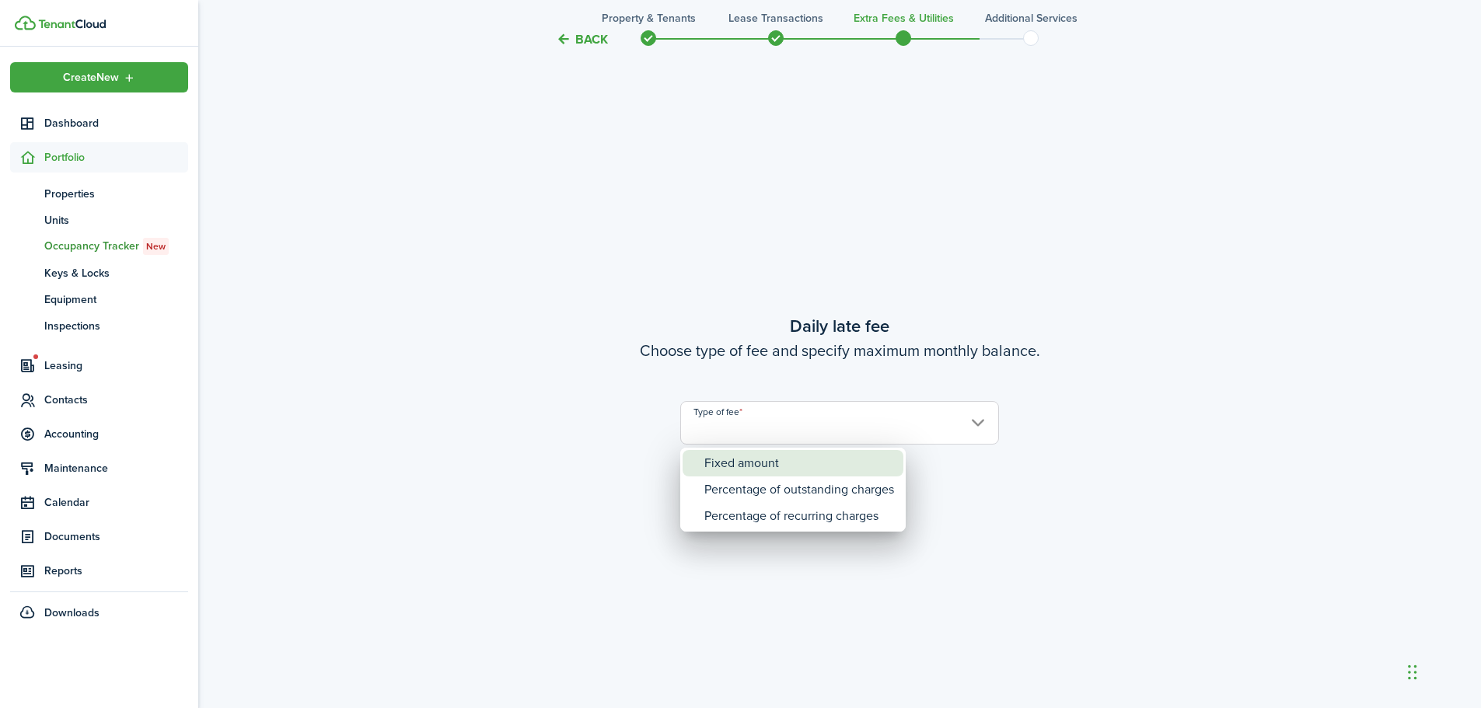
click at [777, 467] on div "Fixed amount" at bounding box center [799, 463] width 190 height 26
type input "Fixed amount"
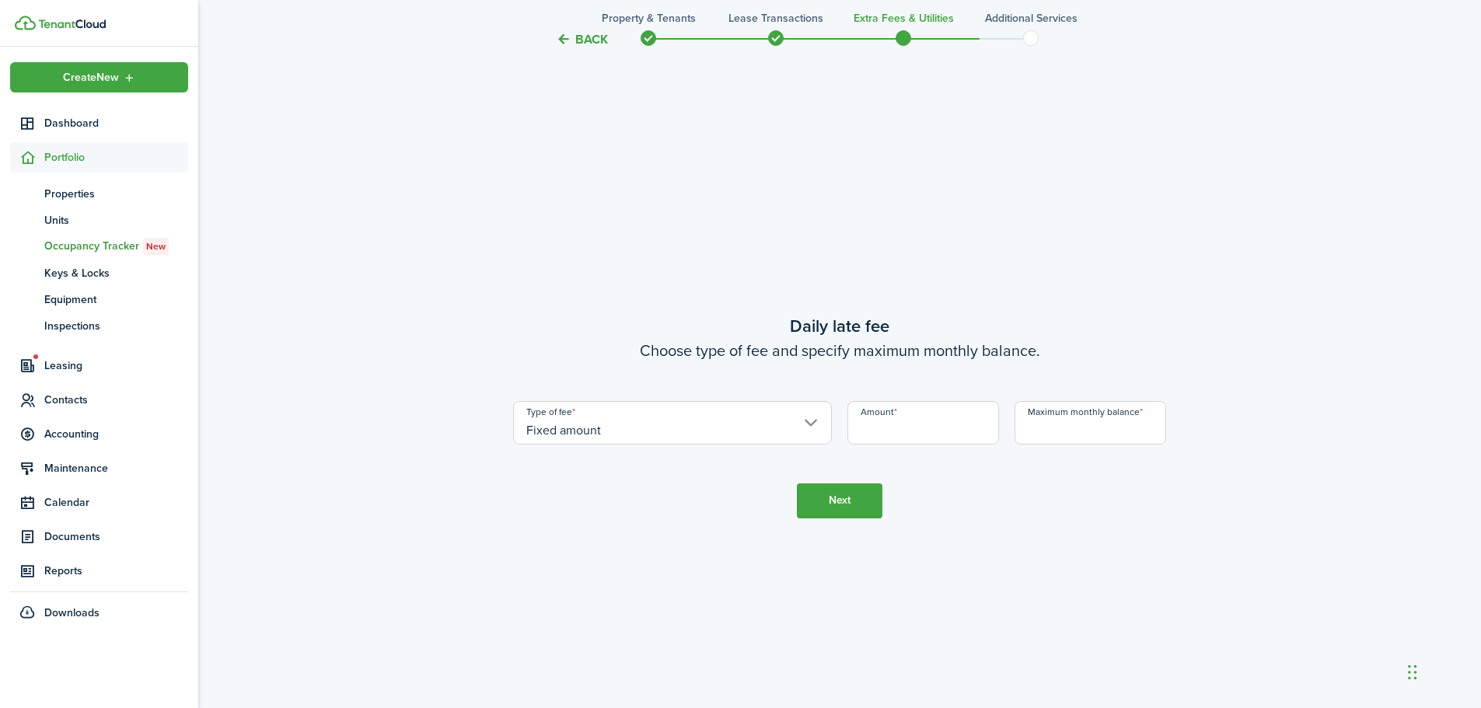
click at [904, 429] on input "Amount" at bounding box center [923, 423] width 152 height 44
type input "$10.00"
click at [1065, 429] on input "Maximum monthly balance" at bounding box center [1090, 423] width 152 height 44
type input "$1,000.00"
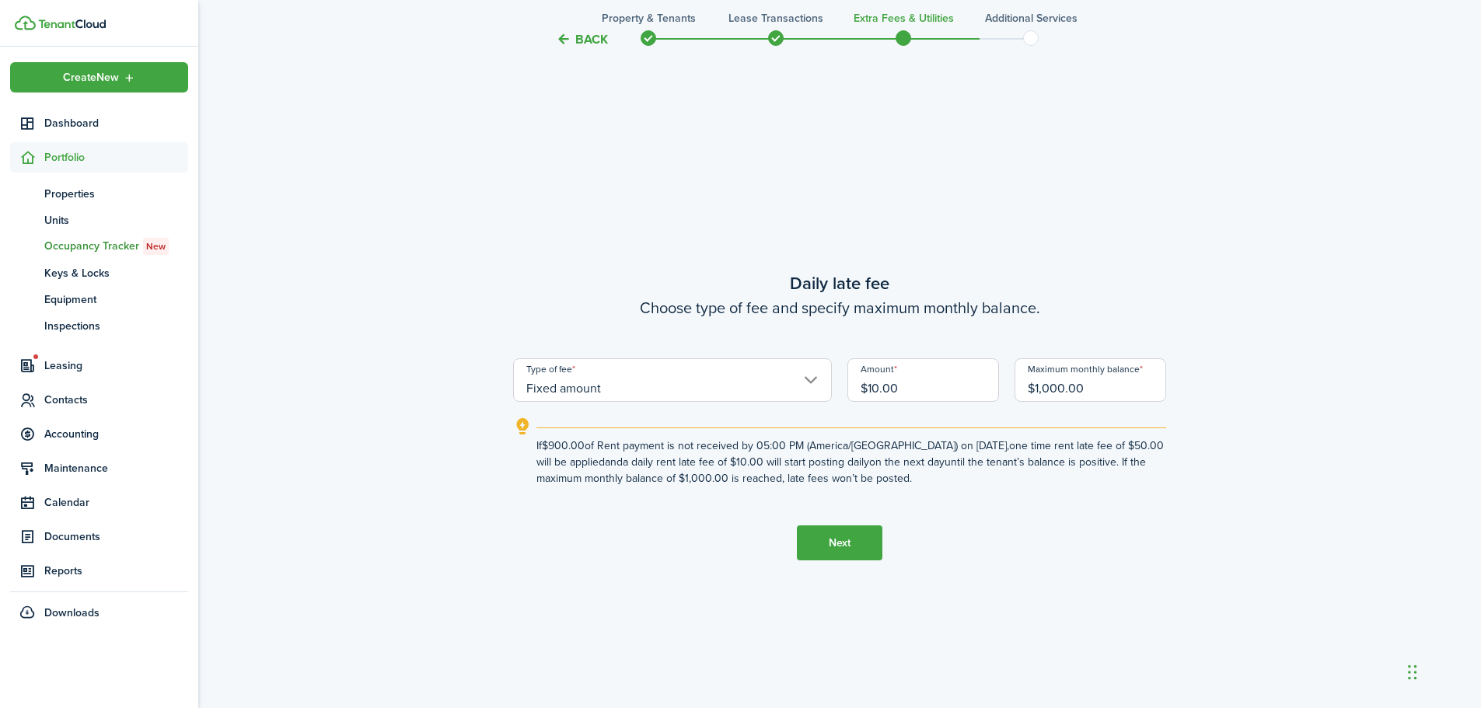
click at [832, 540] on button "Next" at bounding box center [839, 542] width 85 height 35
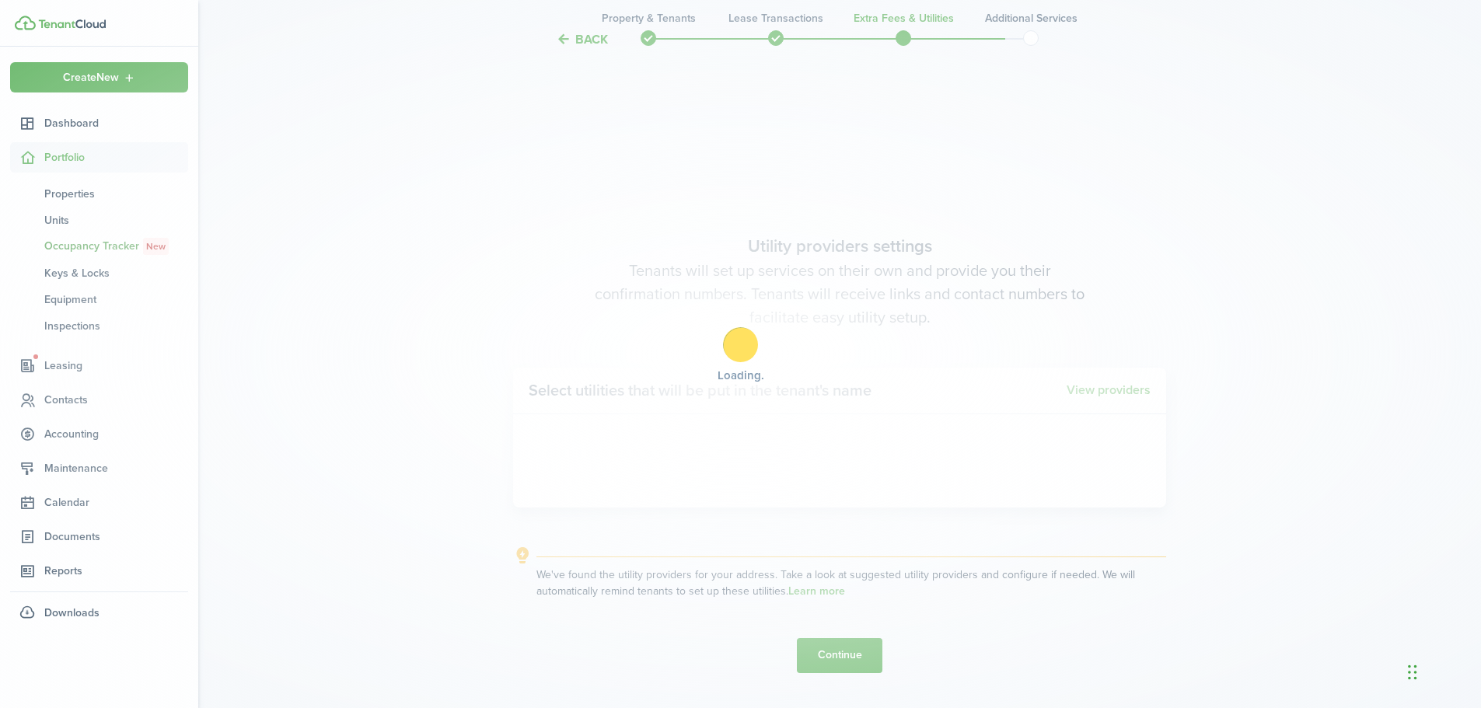
scroll to position [2728, 0]
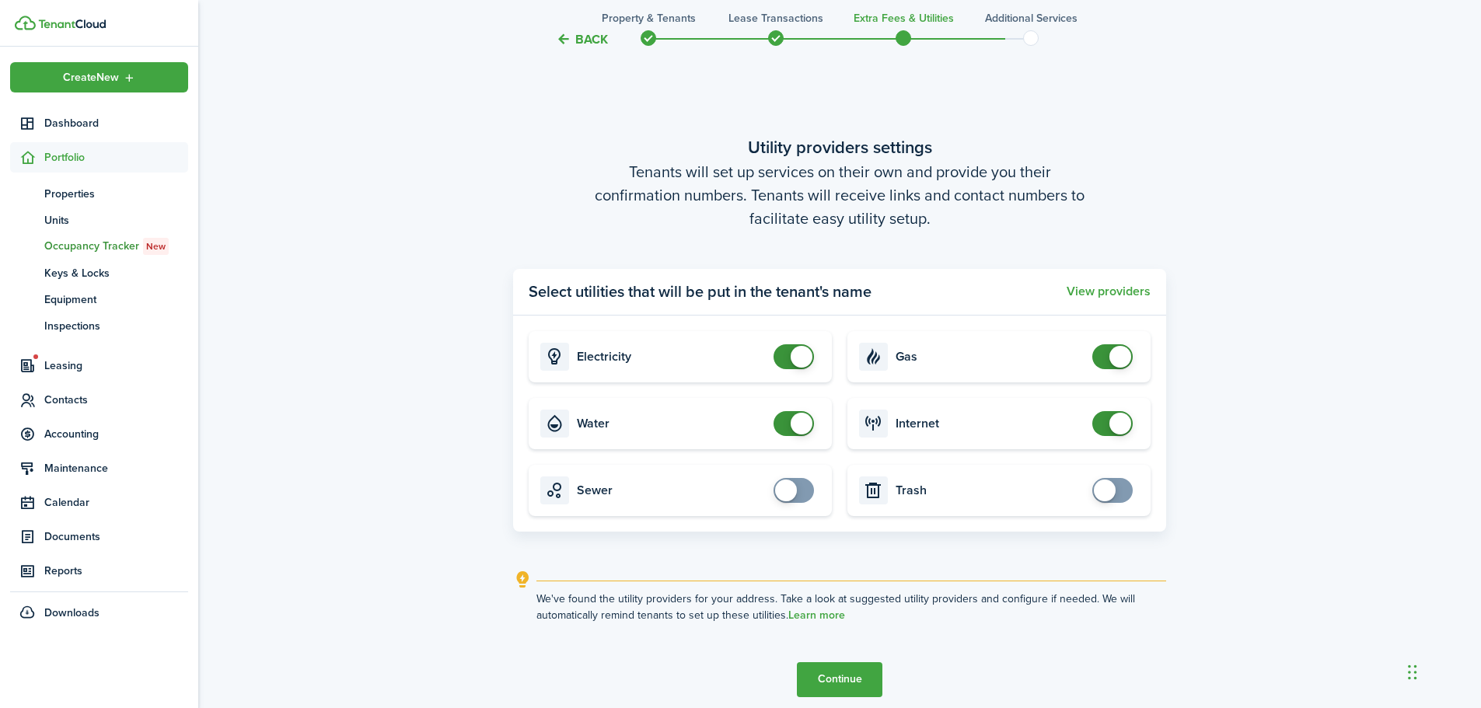
checkbox input "false"
click at [794, 360] on span at bounding box center [801, 357] width 22 height 22
checkbox input "false"
click at [793, 411] on span at bounding box center [794, 423] width 16 height 25
checkbox input "false"
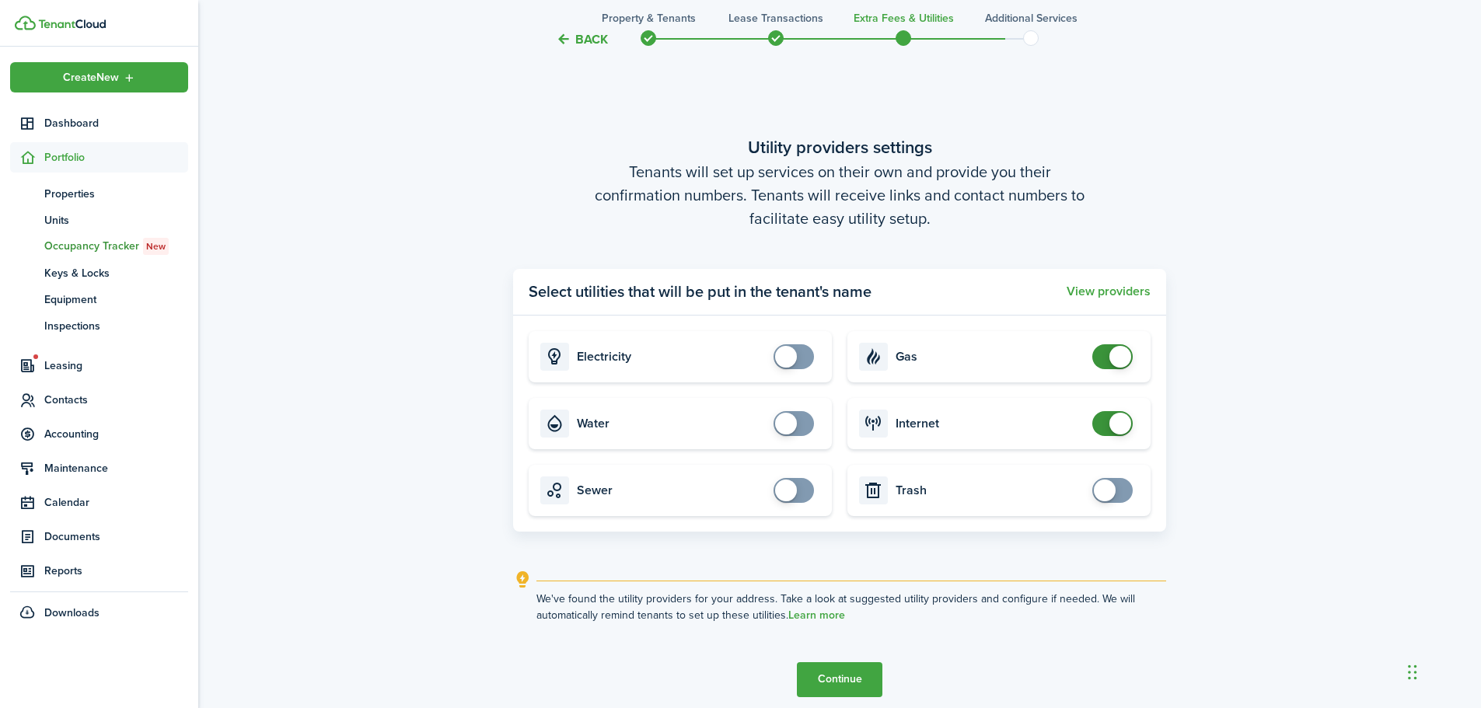
click at [1123, 354] on span at bounding box center [1120, 357] width 22 height 22
checkbox input "false"
click at [1114, 416] on span at bounding box center [1120, 424] width 22 height 22
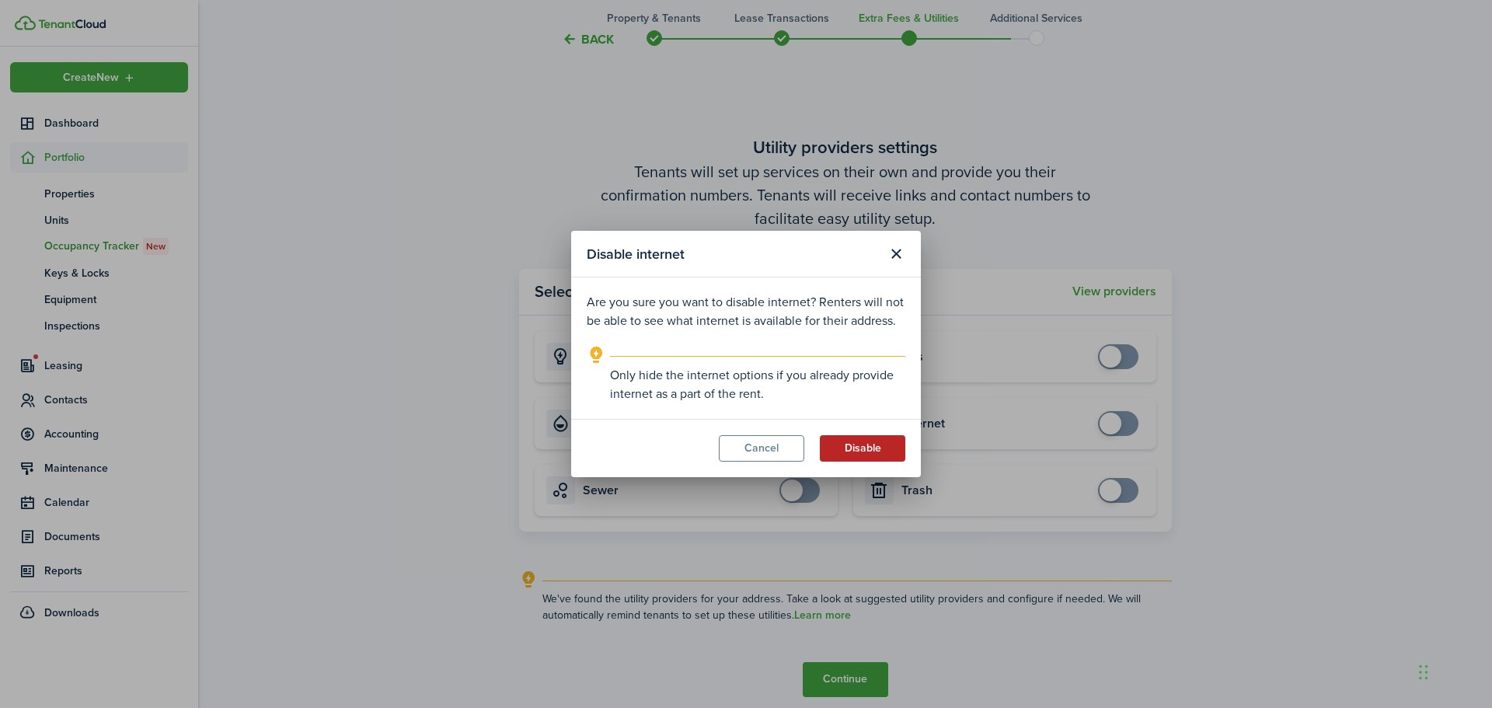
click at [846, 459] on button "Disable" at bounding box center [862, 448] width 85 height 26
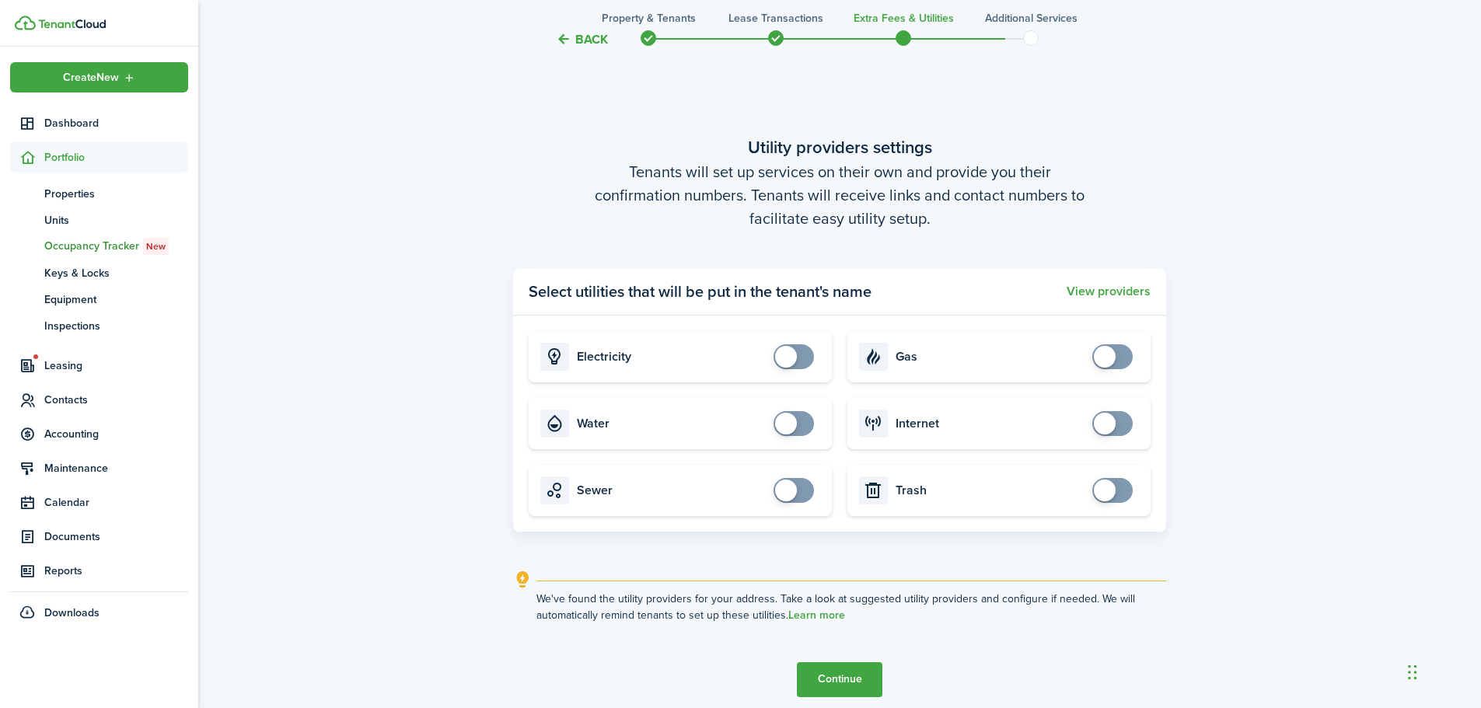
click at [835, 683] on button "Continue" at bounding box center [839, 679] width 85 height 35
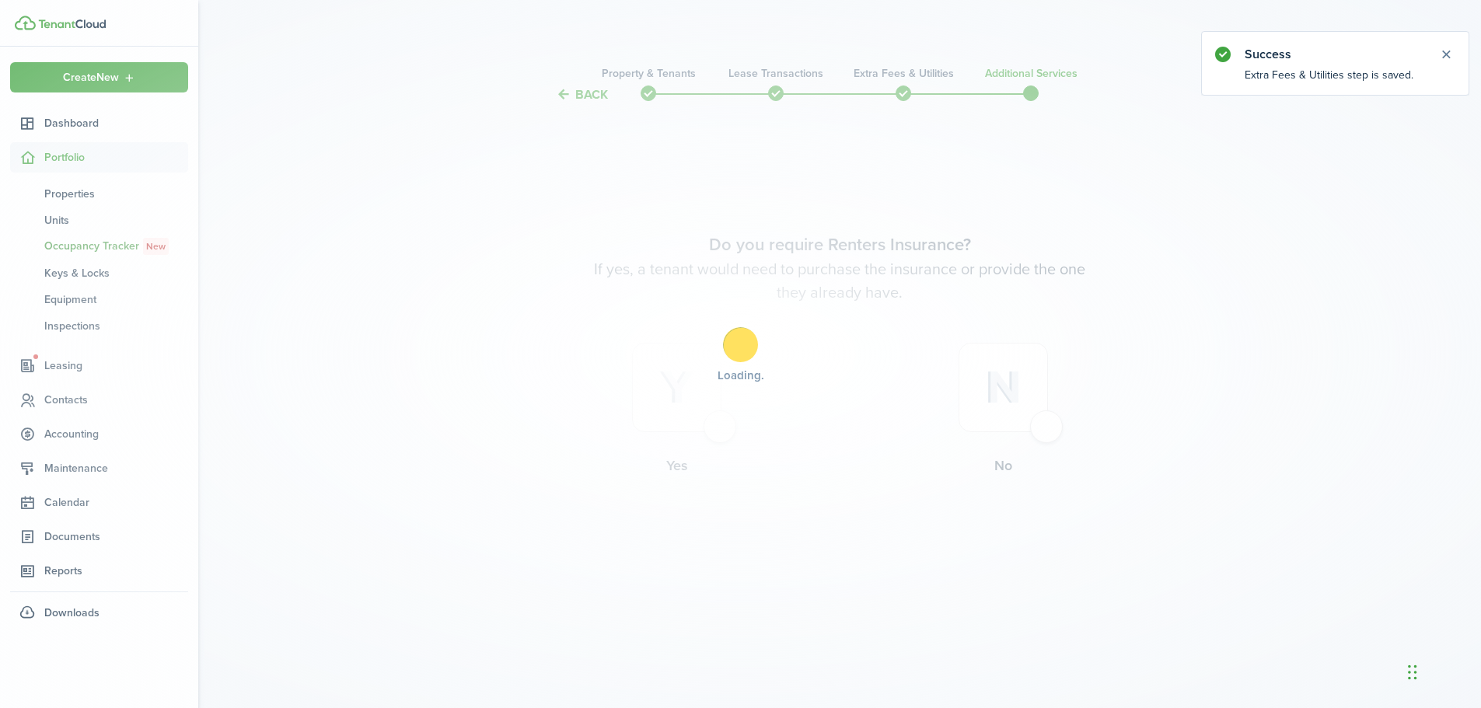
scroll to position [0, 0]
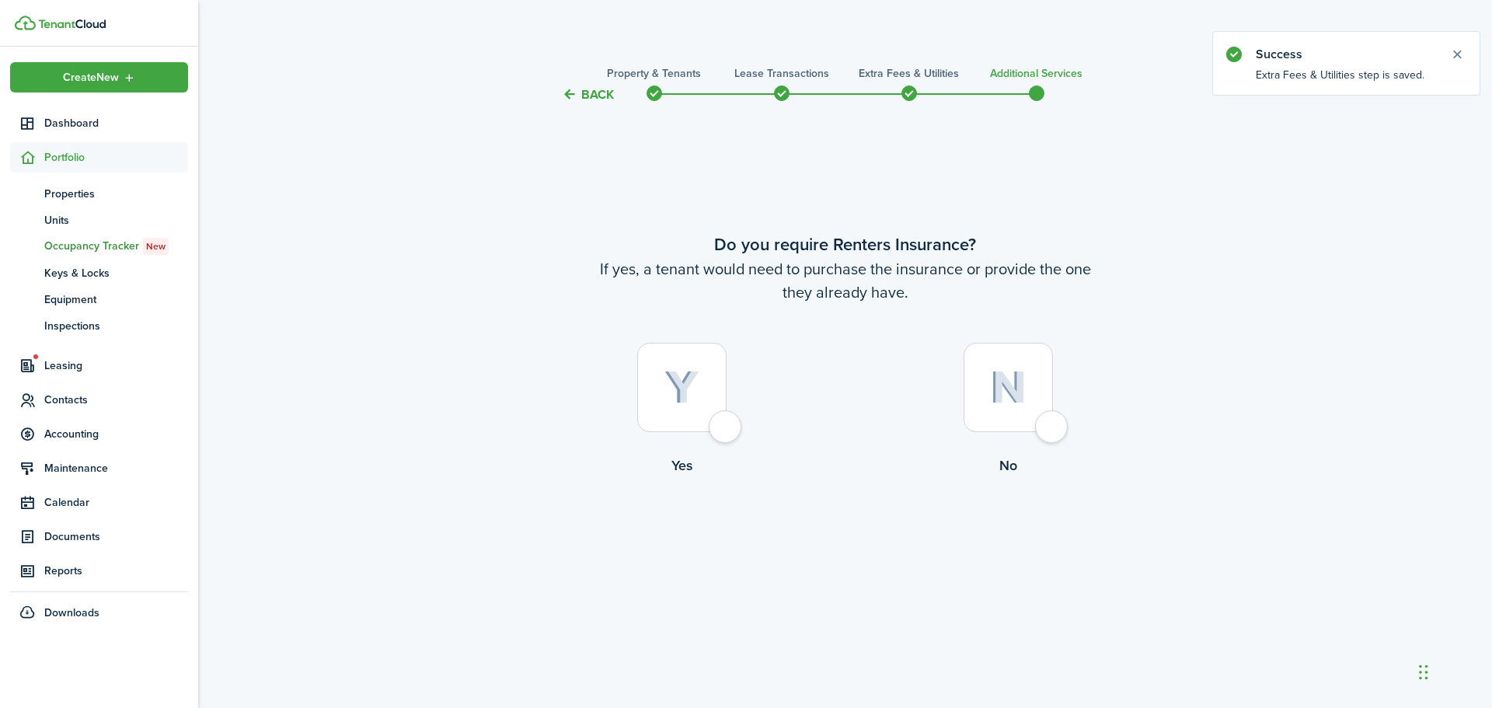
click at [1053, 431] on div at bounding box center [1008, 387] width 89 height 89
radio input "true"
click at [867, 544] on button "Complete move in" at bounding box center [845, 540] width 114 height 35
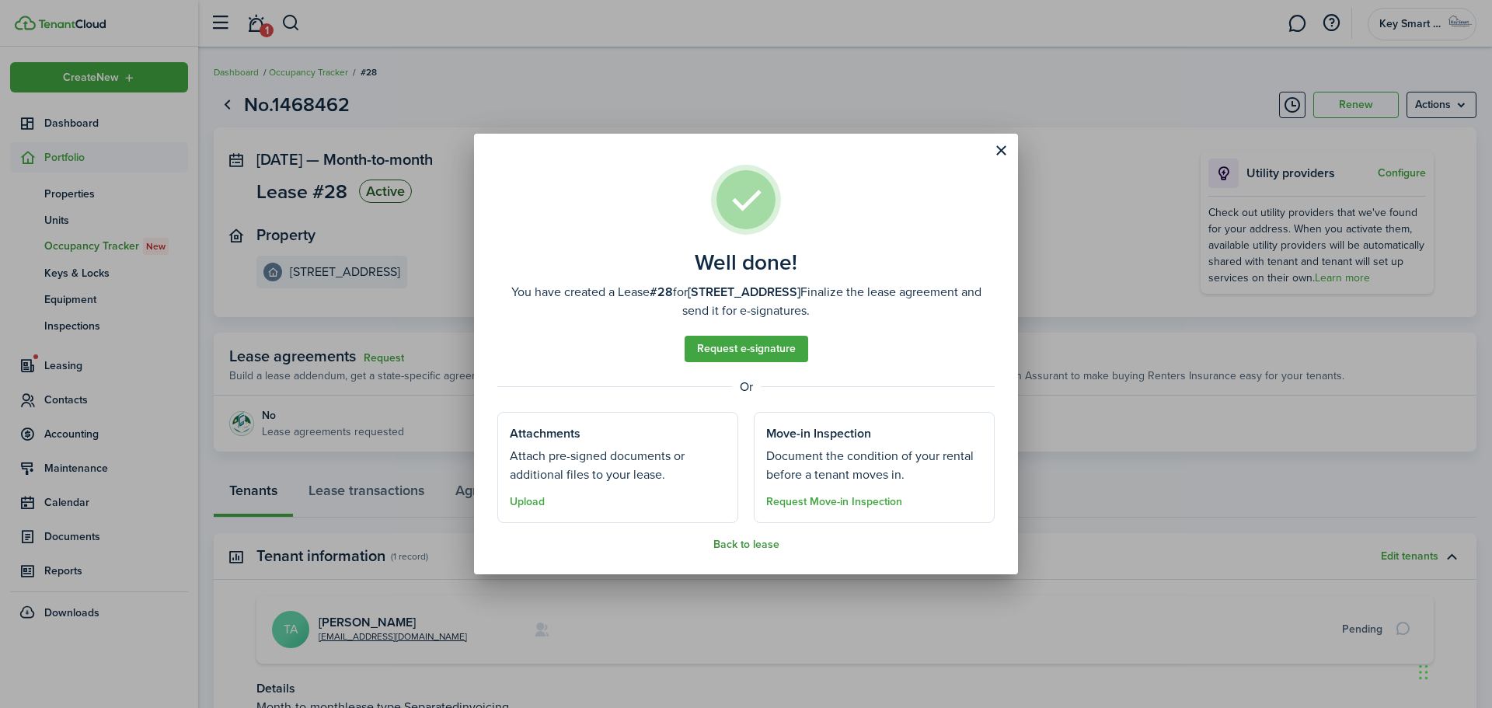
click at [739, 546] on button "Back to lease" at bounding box center [746, 545] width 66 height 12
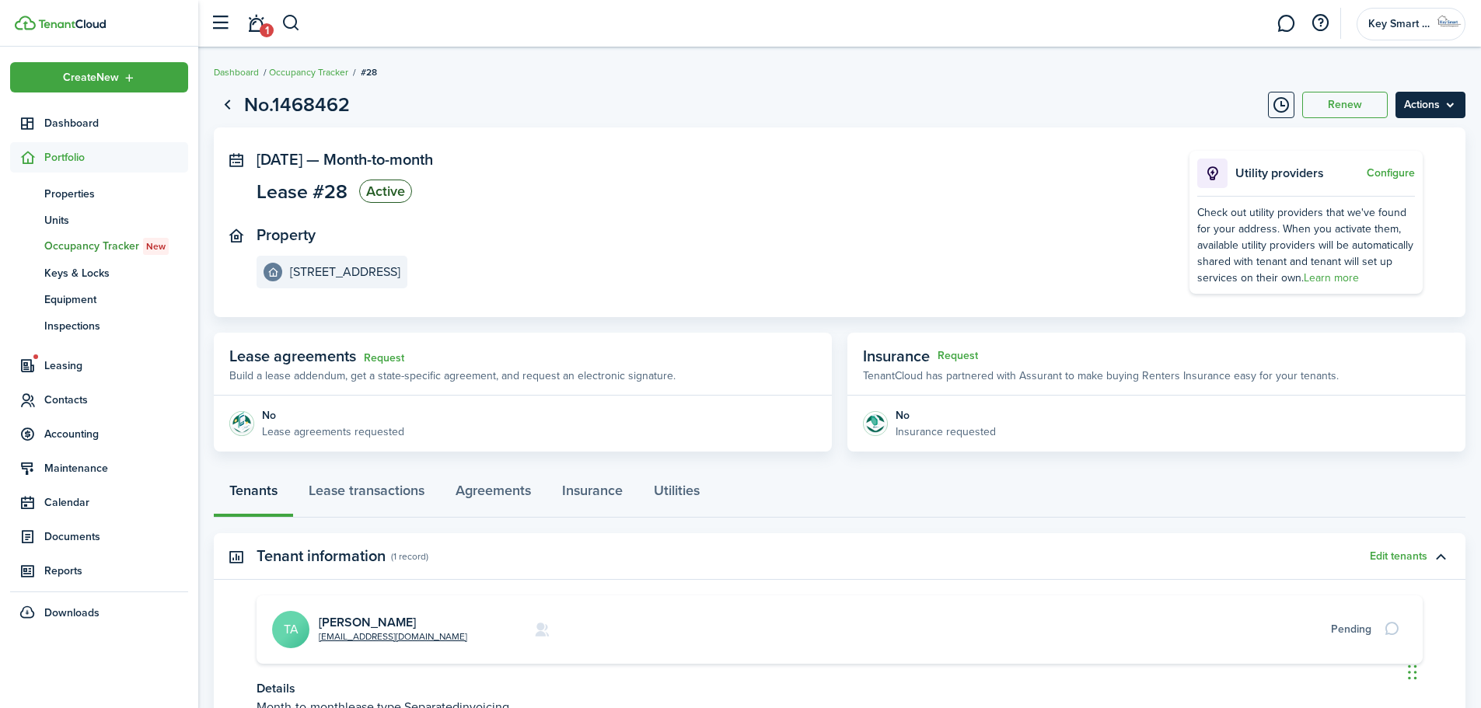
click at [1415, 99] on menu-btn "Actions" at bounding box center [1430, 105] width 70 height 26
click at [903, 94] on page-view-header "No.1468462 Renew Actions" at bounding box center [839, 105] width 1251 height 30
click at [67, 396] on span "Contacts" at bounding box center [116, 400] width 144 height 16
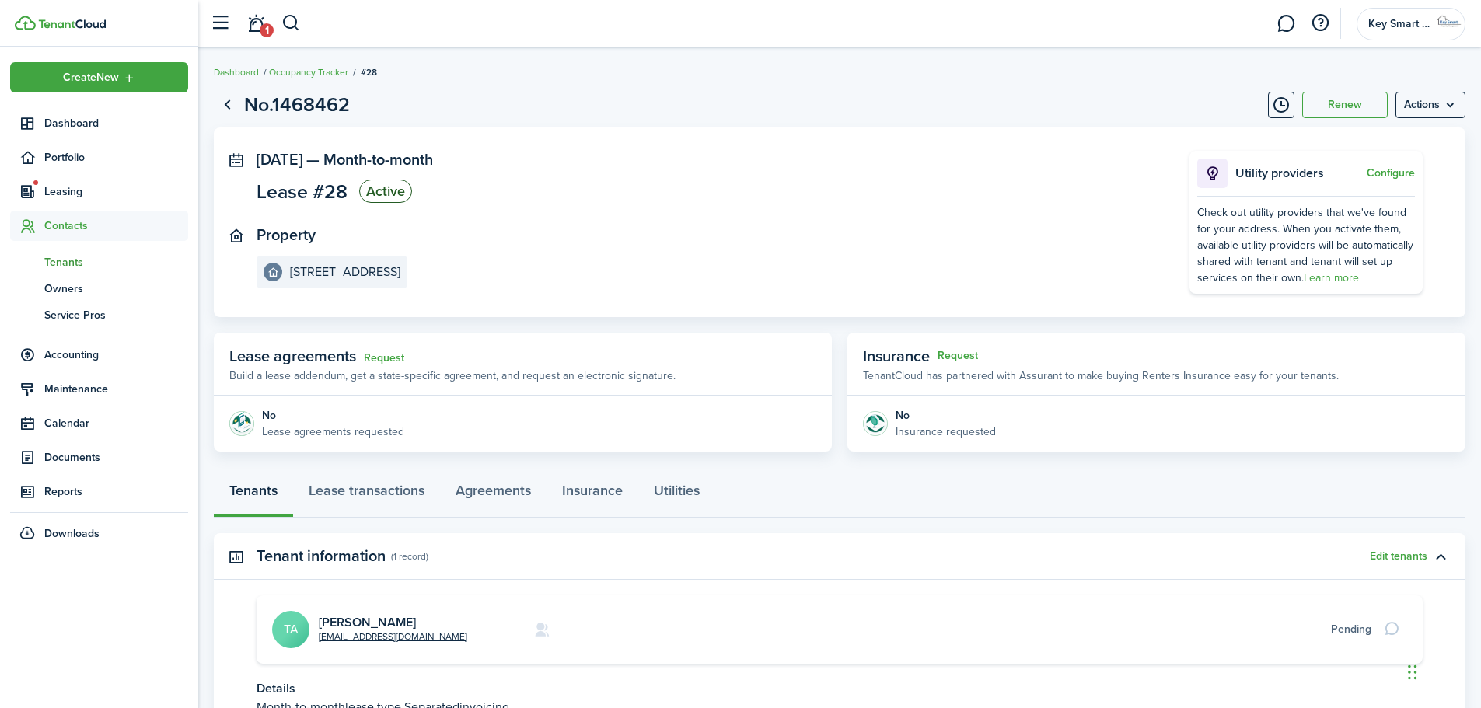
click at [80, 272] on link "tn Tenants" at bounding box center [99, 262] width 178 height 26
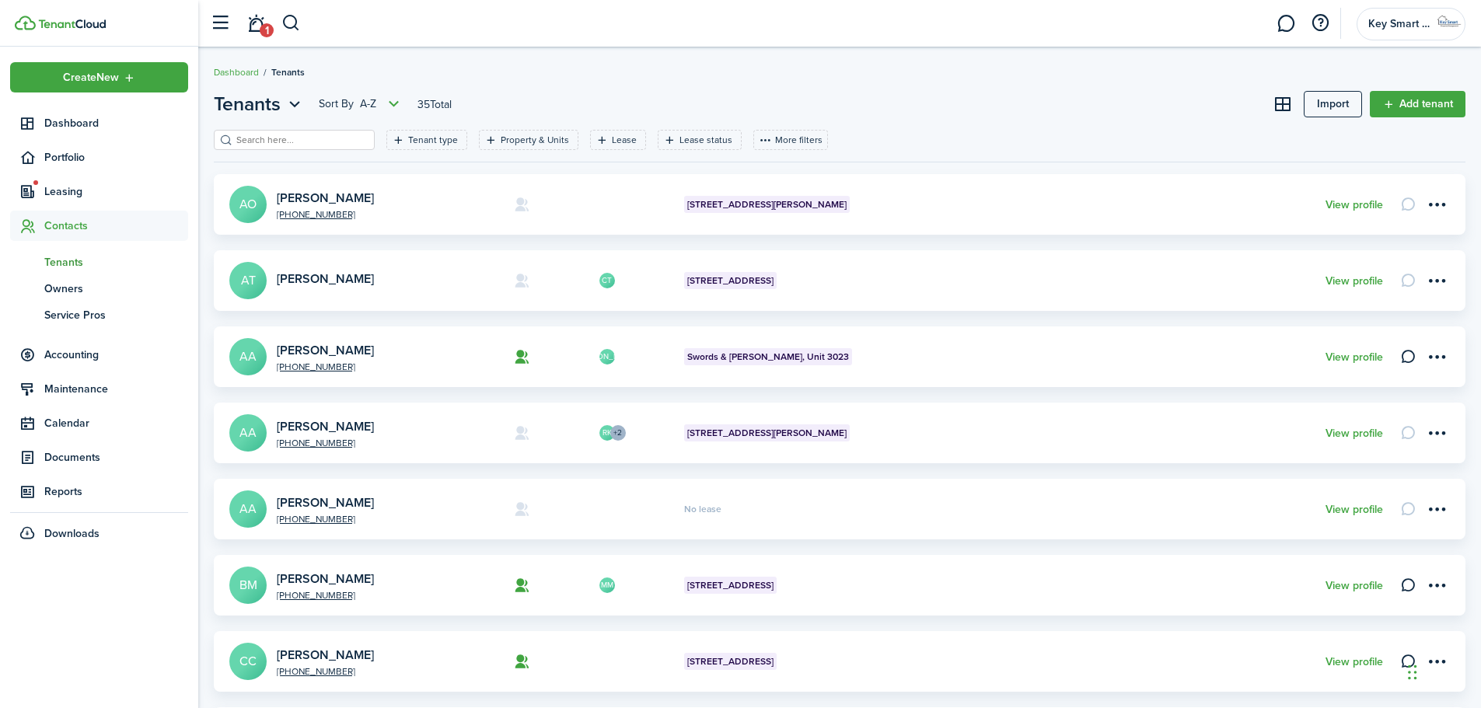
scroll to position [462, 0]
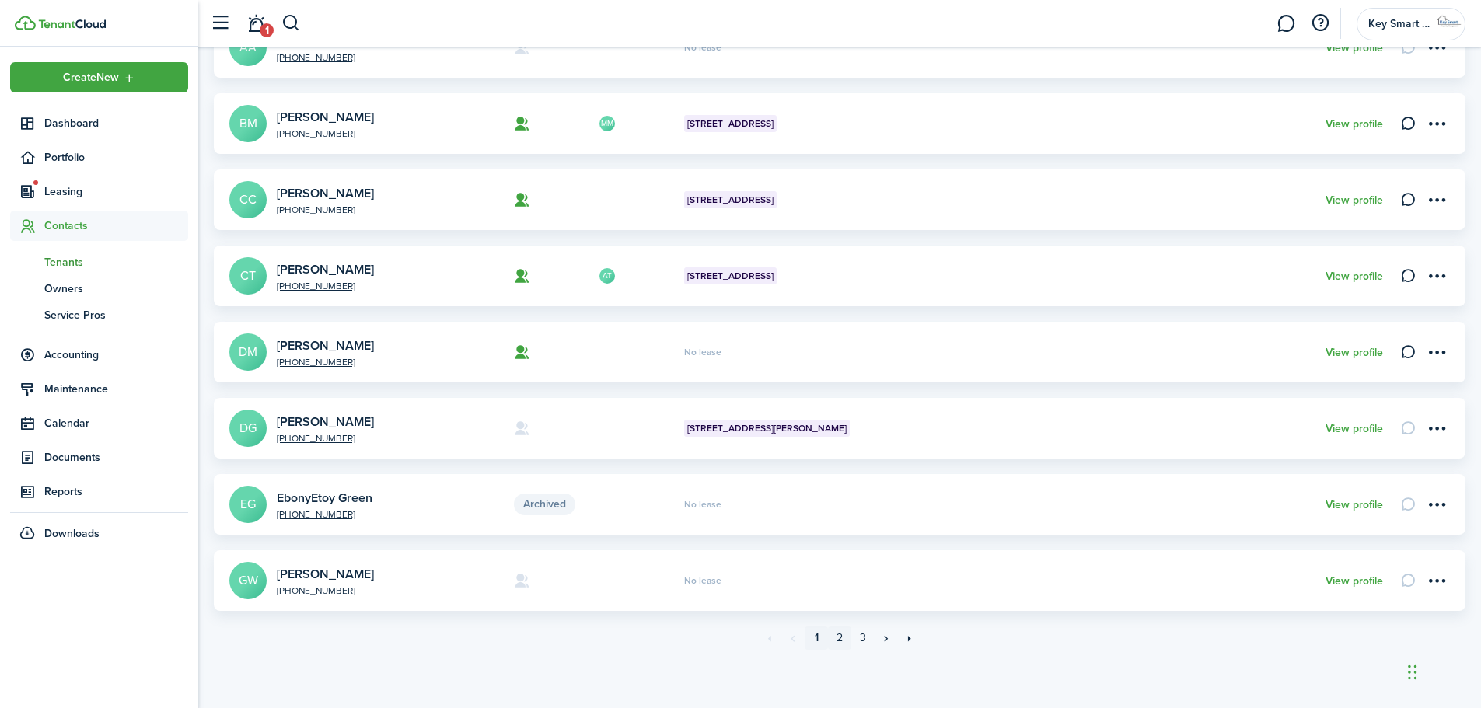
click at [840, 637] on link "2" at bounding box center [839, 637] width 23 height 23
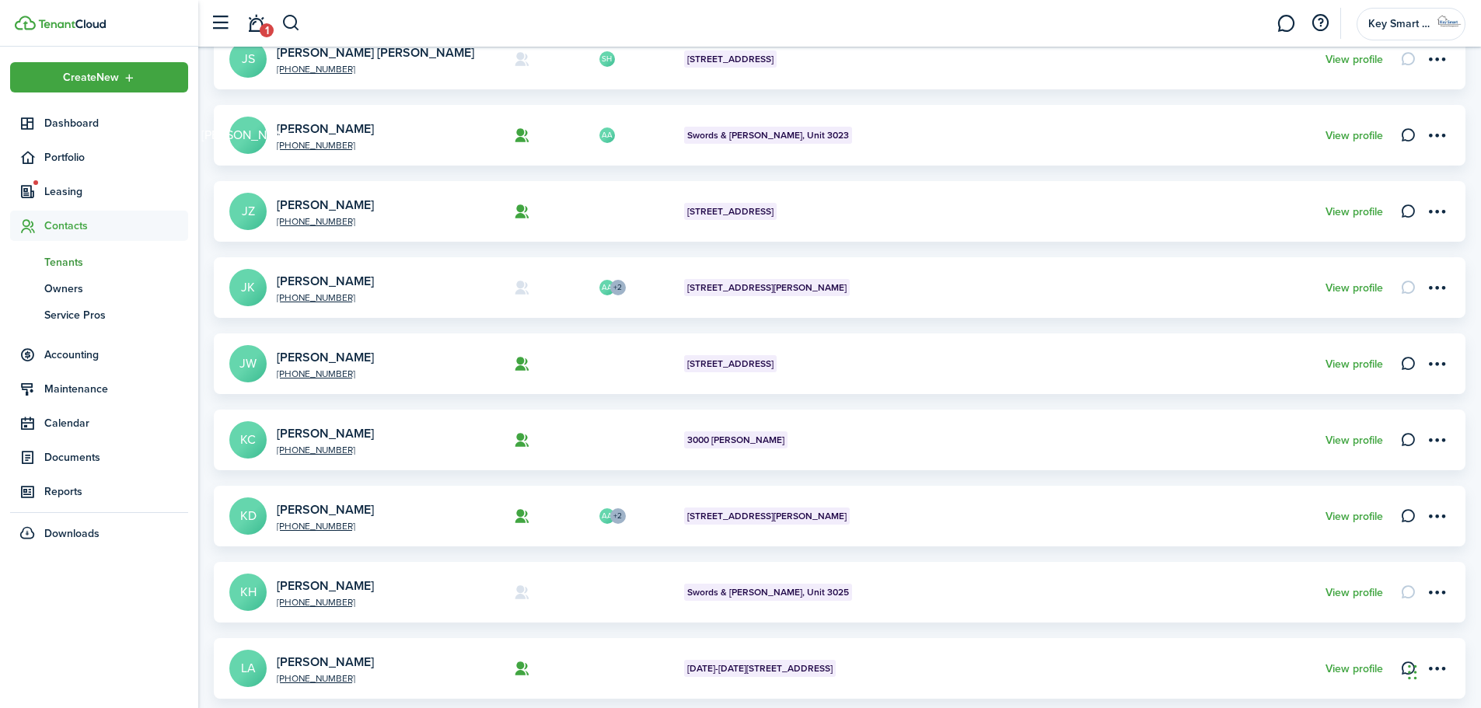
scroll to position [155, 0]
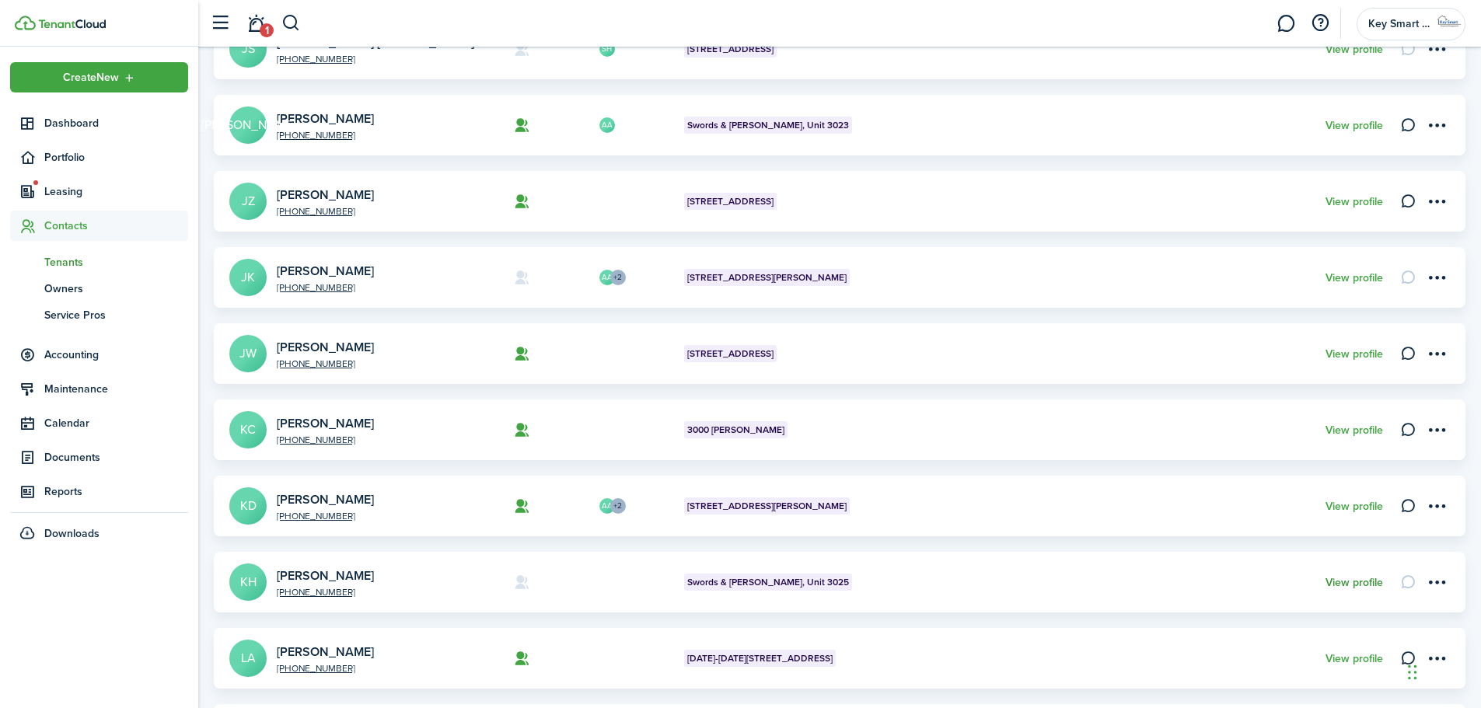
click at [1337, 580] on link "View profile" at bounding box center [1354, 583] width 58 height 12
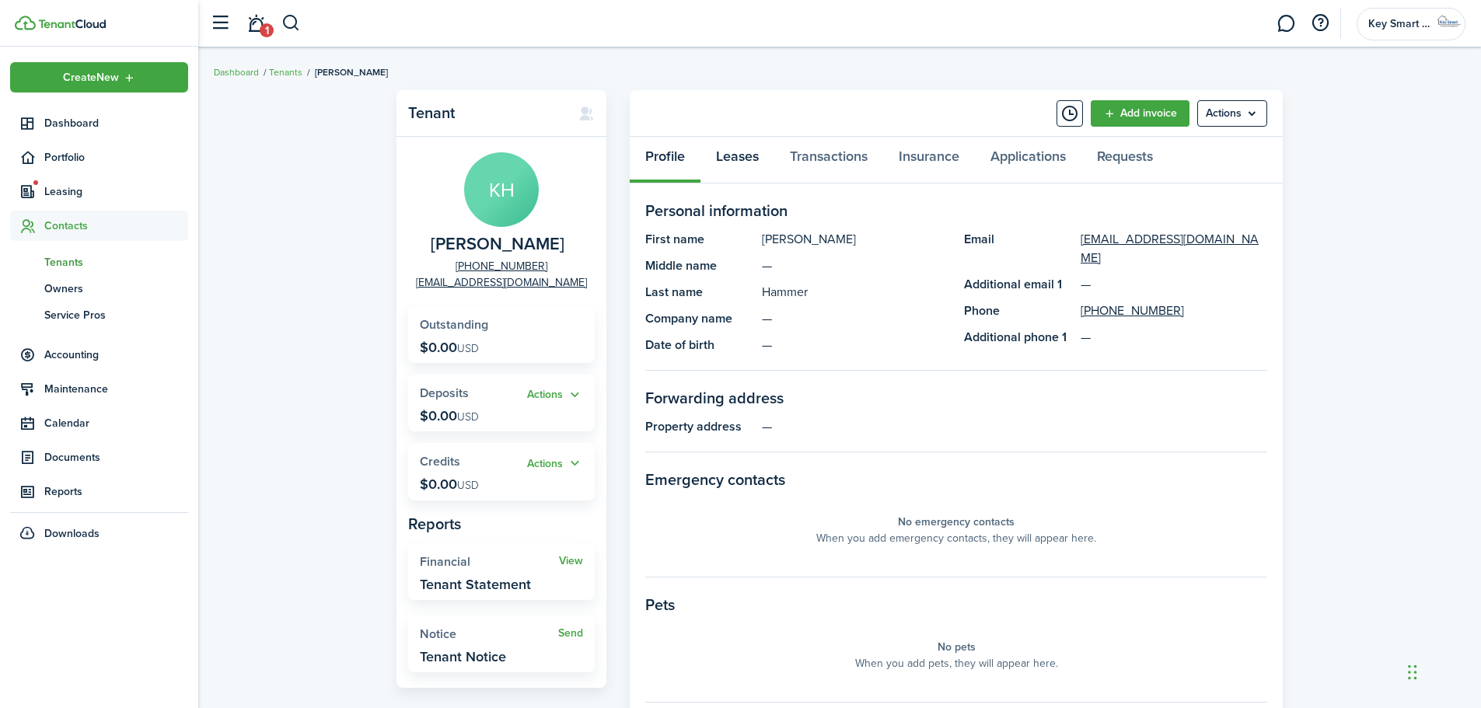
click at [741, 157] on link "Leases" at bounding box center [737, 160] width 74 height 47
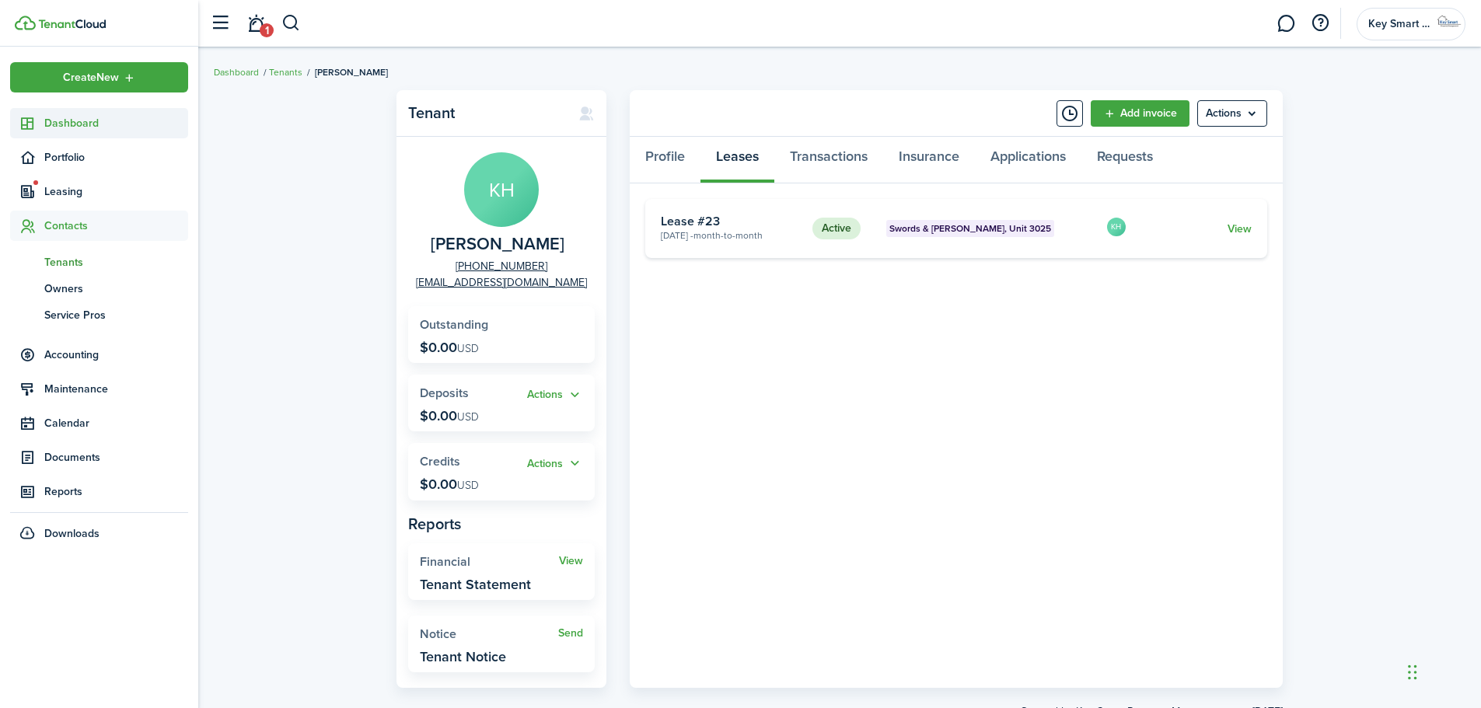
click at [68, 129] on span "Dashboard" at bounding box center [116, 123] width 144 height 16
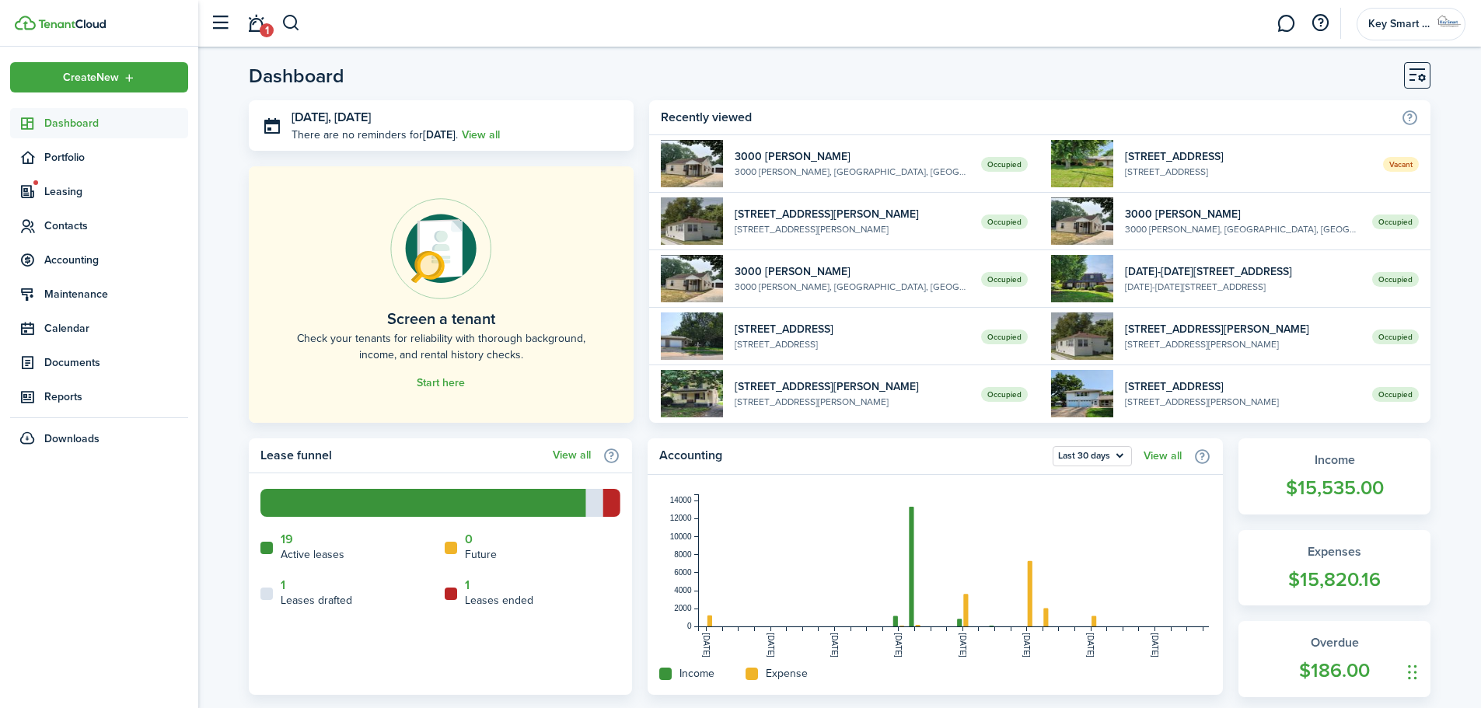
click at [258, 20] on link "1" at bounding box center [256, 24] width 30 height 40
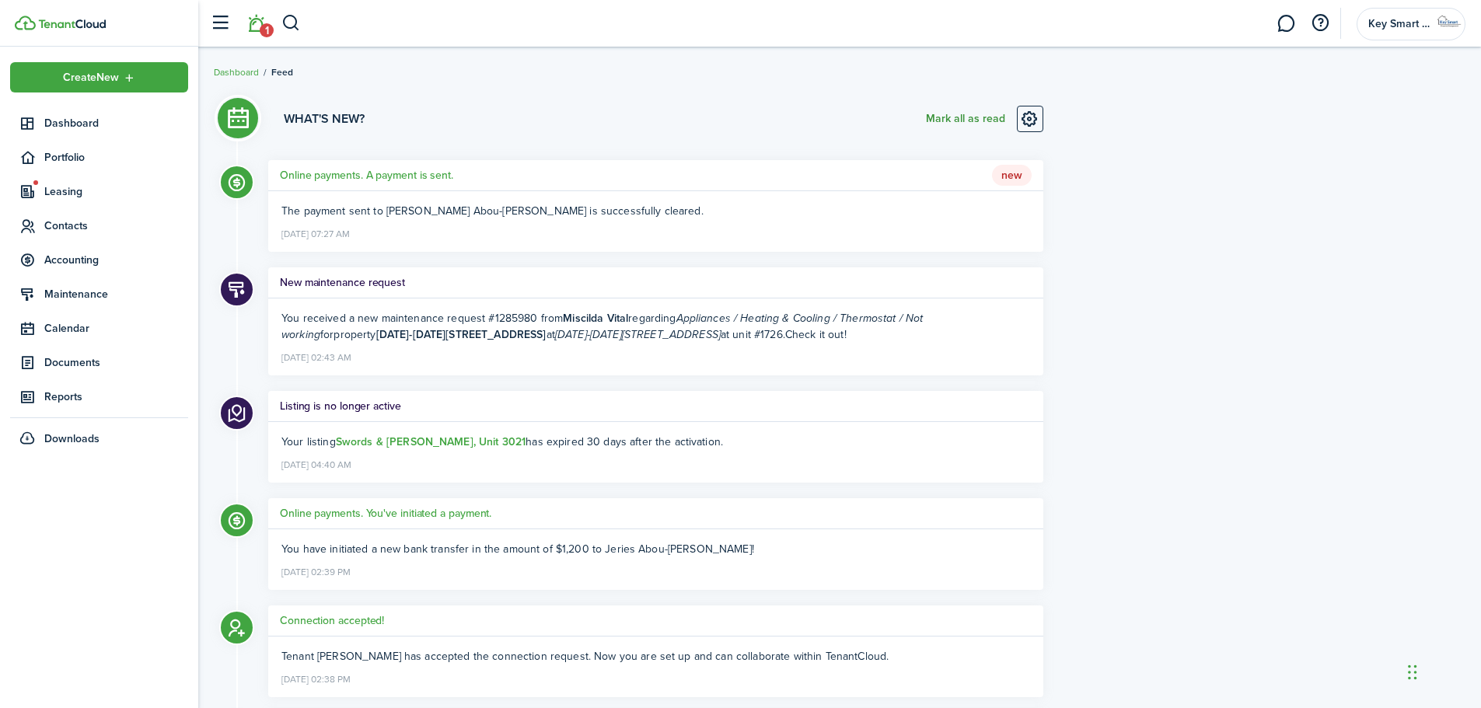
click at [942, 118] on button "Mark all as read" at bounding box center [965, 119] width 79 height 26
click at [1418, 32] on account-user-avatar "Key Smart Property Management" at bounding box center [1410, 24] width 109 height 33
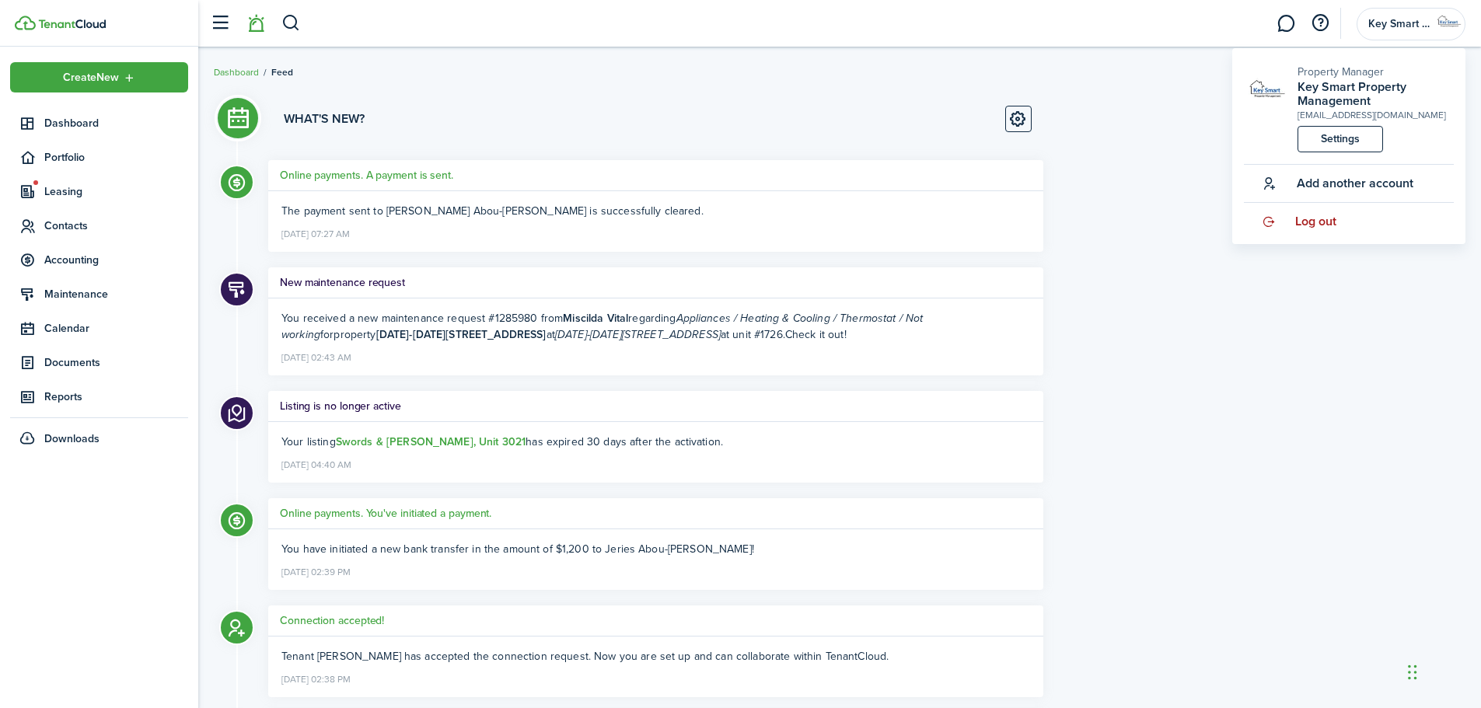
click at [1306, 222] on span "Log out" at bounding box center [1315, 222] width 41 height 14
